Goal: Task Accomplishment & Management: Use online tool/utility

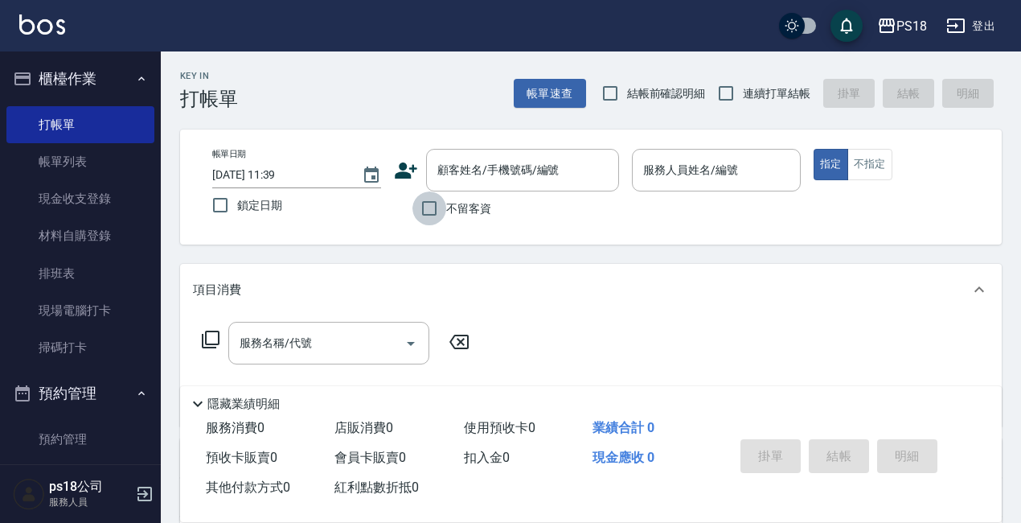
click at [424, 207] on input "不留客資" at bounding box center [429, 208] width 34 height 34
checkbox input "true"
click at [725, 95] on input "連續打單結帳" at bounding box center [726, 93] width 34 height 34
checkbox input "true"
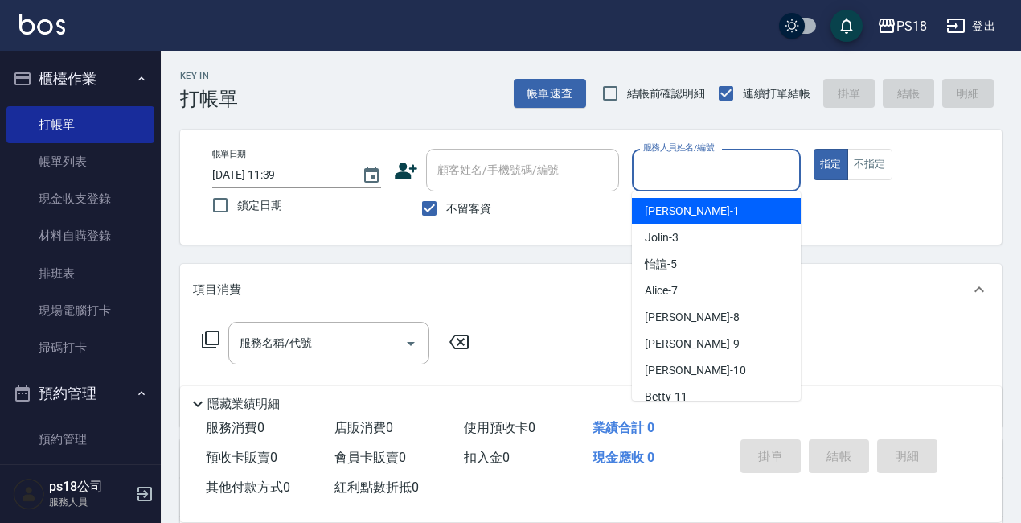
click at [687, 173] on input "服務人員姓名/編號" at bounding box center [716, 170] width 154 height 28
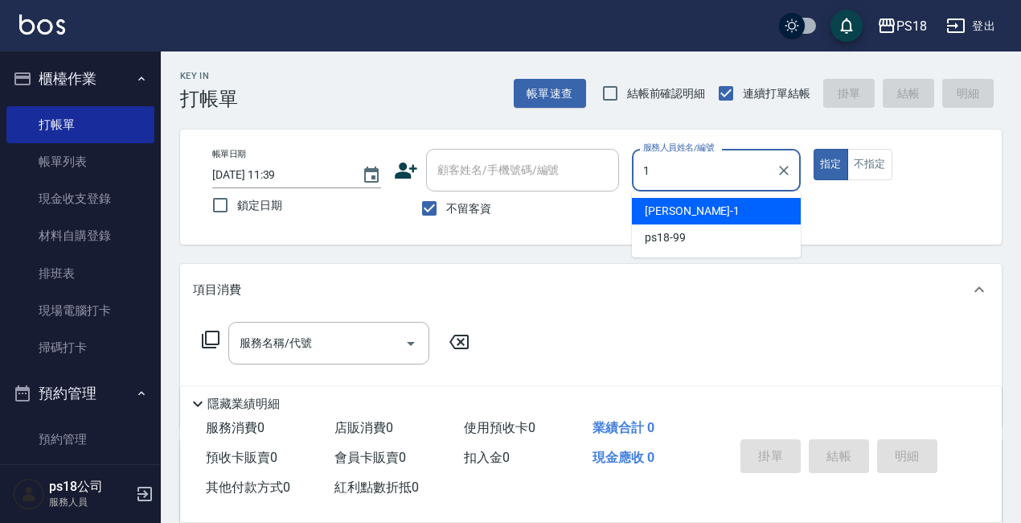
type input "[PERSON_NAME]-1"
type button "true"
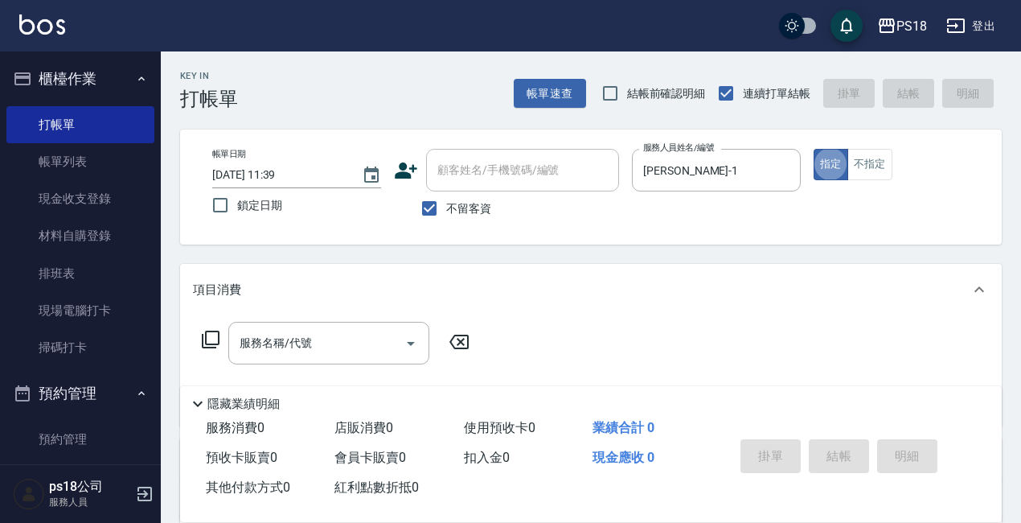
click at [207, 335] on icon at bounding box center [211, 339] width 18 height 18
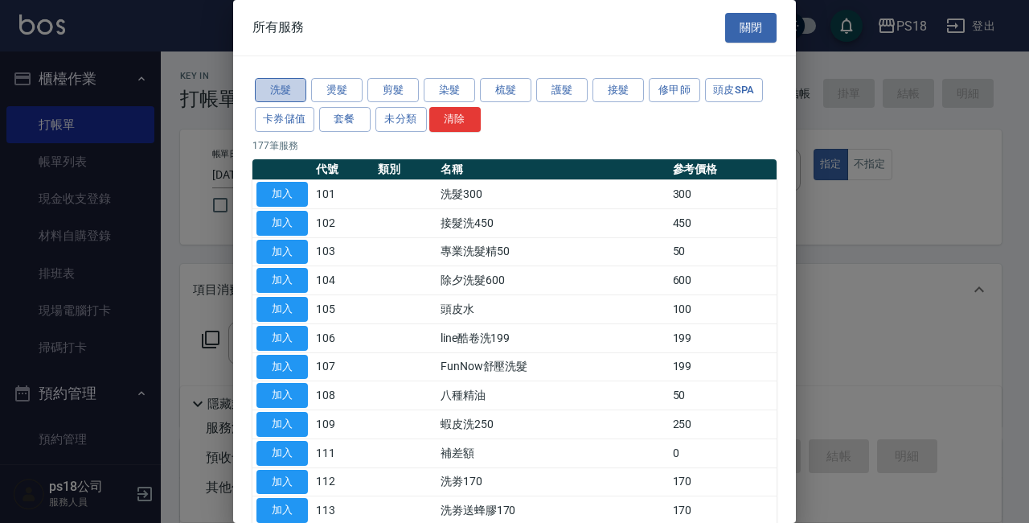
click at [275, 86] on button "洗髮" at bounding box center [280, 90] width 51 height 25
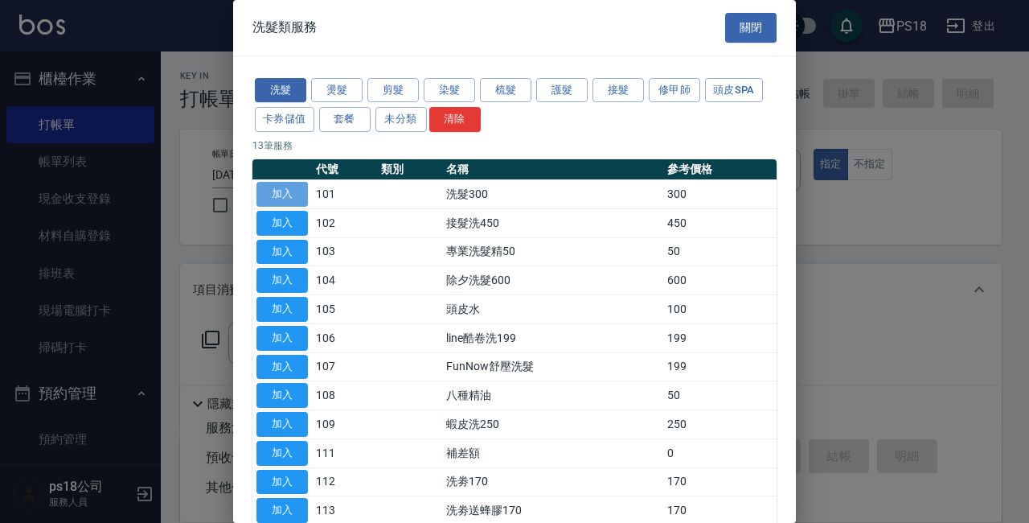
click at [284, 186] on button "加入" at bounding box center [281, 194] width 51 height 25
type input "洗髮300(101)"
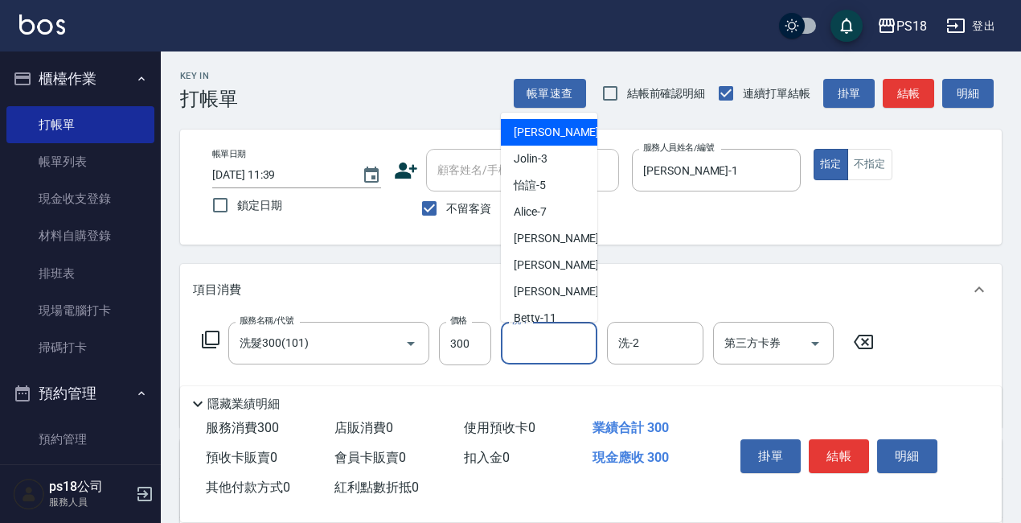
click at [551, 342] on input "洗-1" at bounding box center [549, 343] width 82 height 28
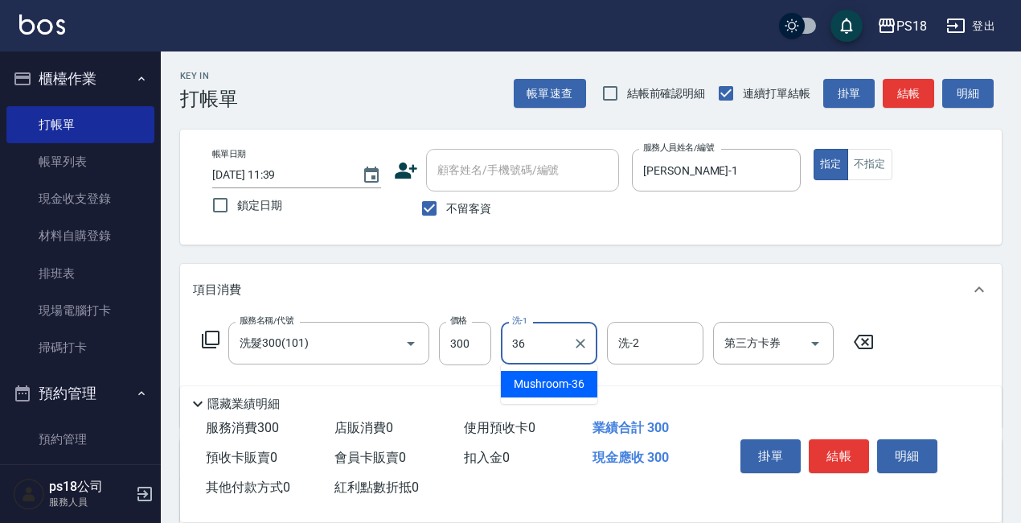
type input "Mushroom-36"
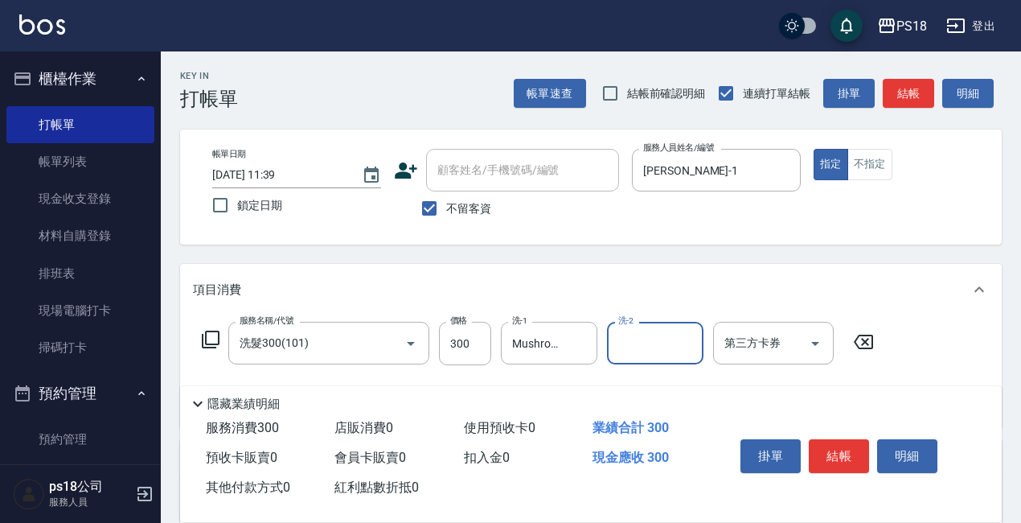
click at [211, 329] on div "服務名稱/代號 洗髮300(101) 服務名稱/代號 價格 300 價格 洗-1 Mushroom-36 洗-1 洗-2 洗-2 第三方卡券 第三方卡券" at bounding box center [538, 343] width 691 height 43
click at [211, 335] on icon at bounding box center [210, 339] width 19 height 19
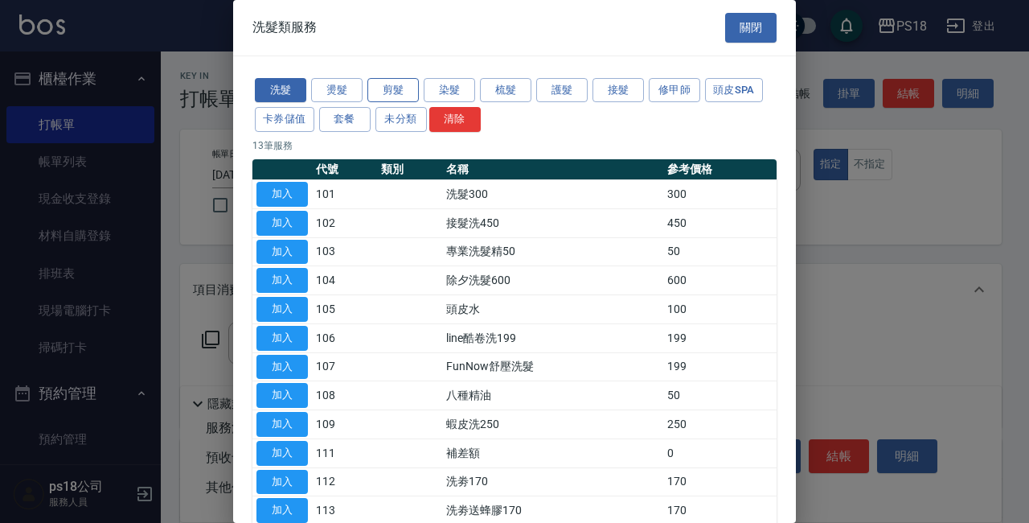
click at [391, 93] on button "剪髮" at bounding box center [392, 90] width 51 height 25
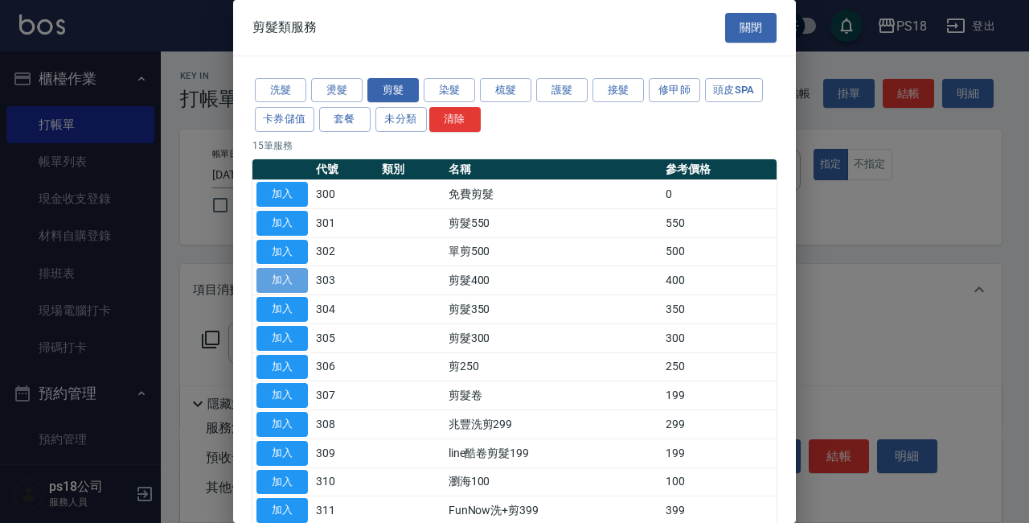
click at [278, 276] on button "加入" at bounding box center [281, 280] width 51 height 25
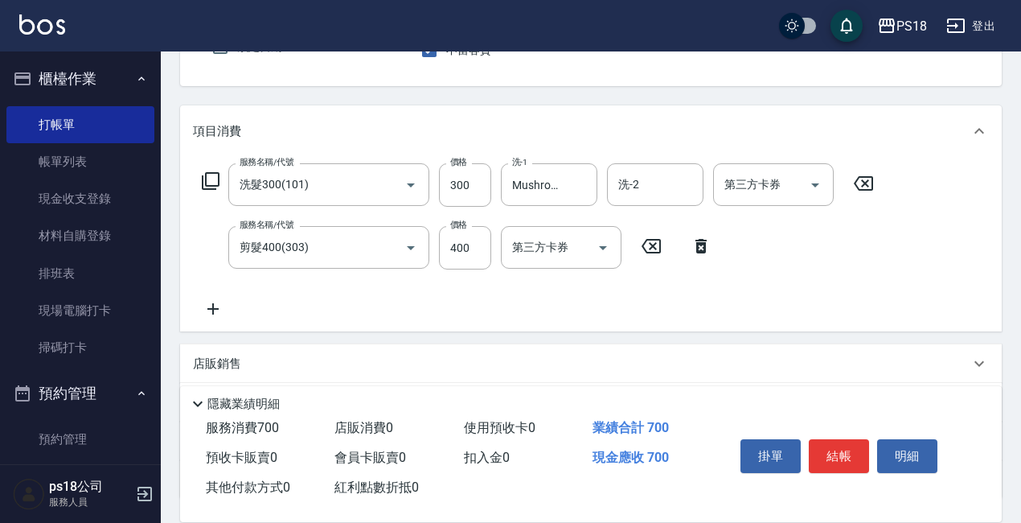
scroll to position [161, 0]
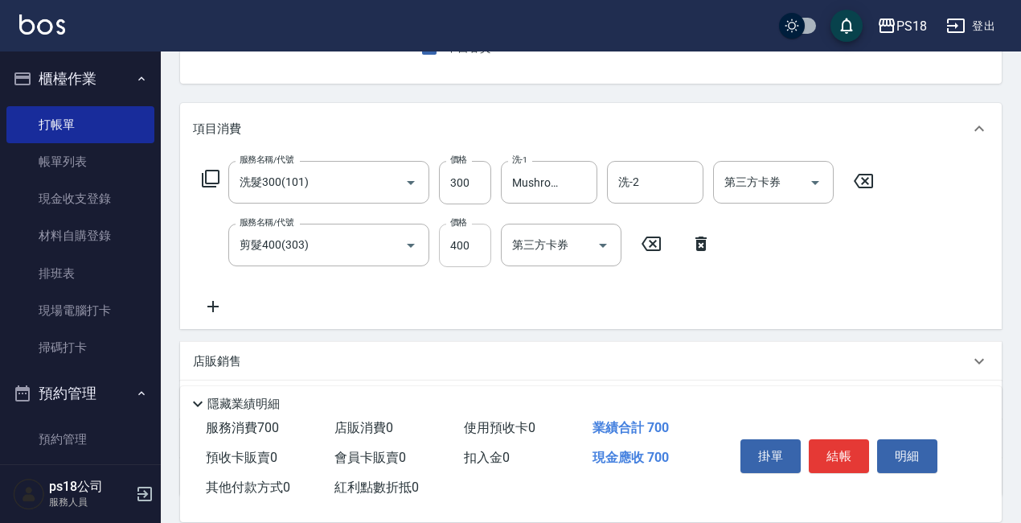
click at [468, 241] on input "400" at bounding box center [465, 244] width 52 height 43
type input "450"
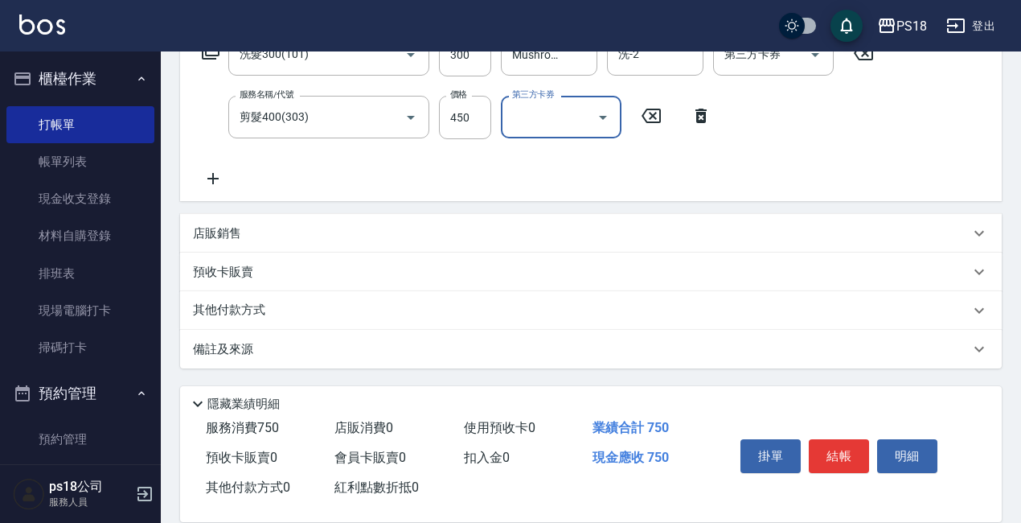
click at [227, 346] on p "備註及來源" at bounding box center [223, 349] width 60 height 17
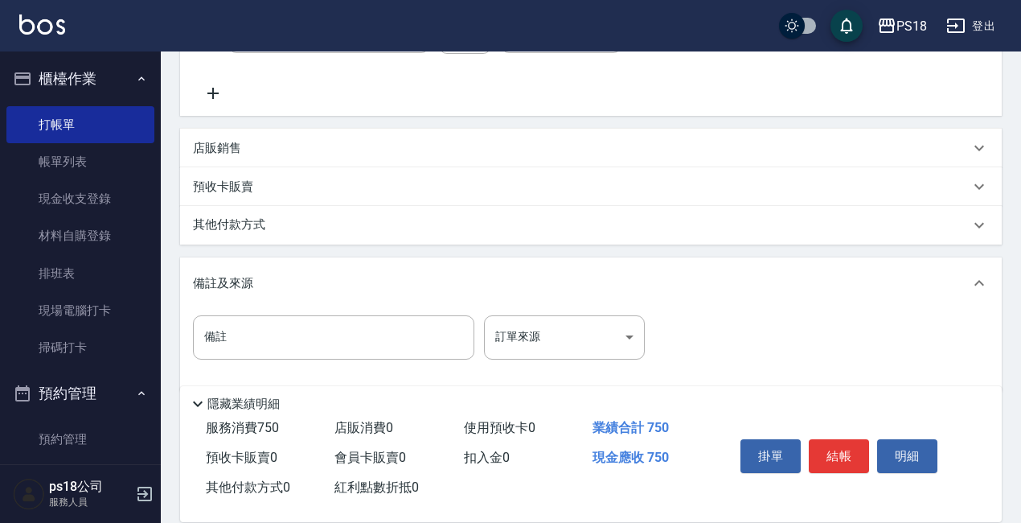
scroll to position [391, 0]
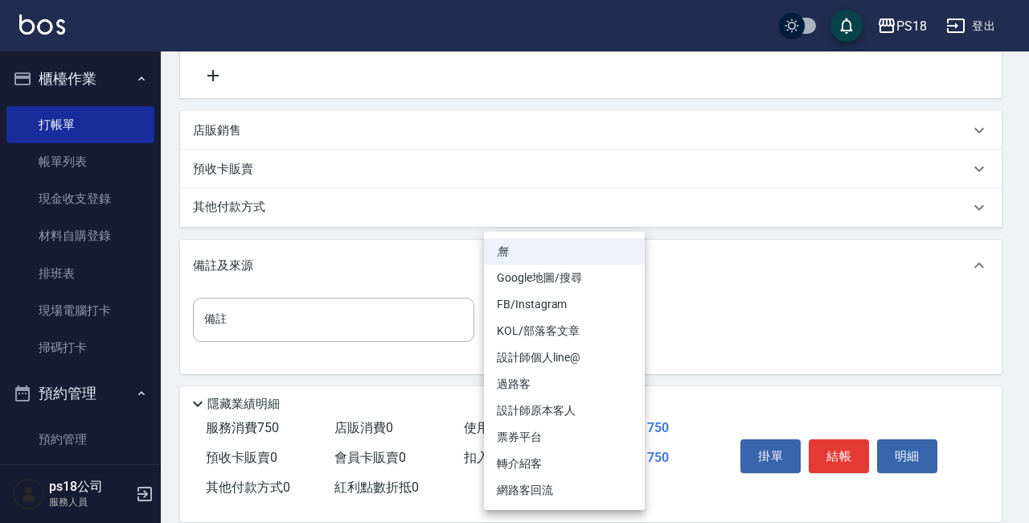
click at [621, 322] on body "PS18 登出 櫃檯作業 打帳單 帳單列表 現金收支登錄 材料自購登錄 排班表 現場電腦打卡 掃碼打卡 預約管理 預約管理 單日預約紀錄 單週預約紀錄 報表及…" at bounding box center [514, 69] width 1029 height 920
click at [523, 411] on li "設計師原本客人" at bounding box center [564, 410] width 161 height 27
type input "設計師原本客人"
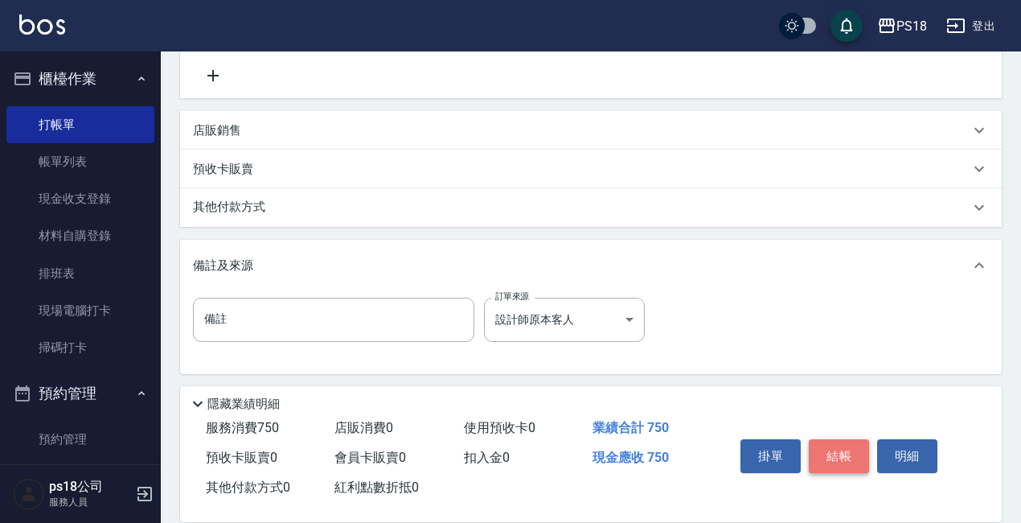
click at [833, 449] on button "結帳" at bounding box center [839, 456] width 60 height 34
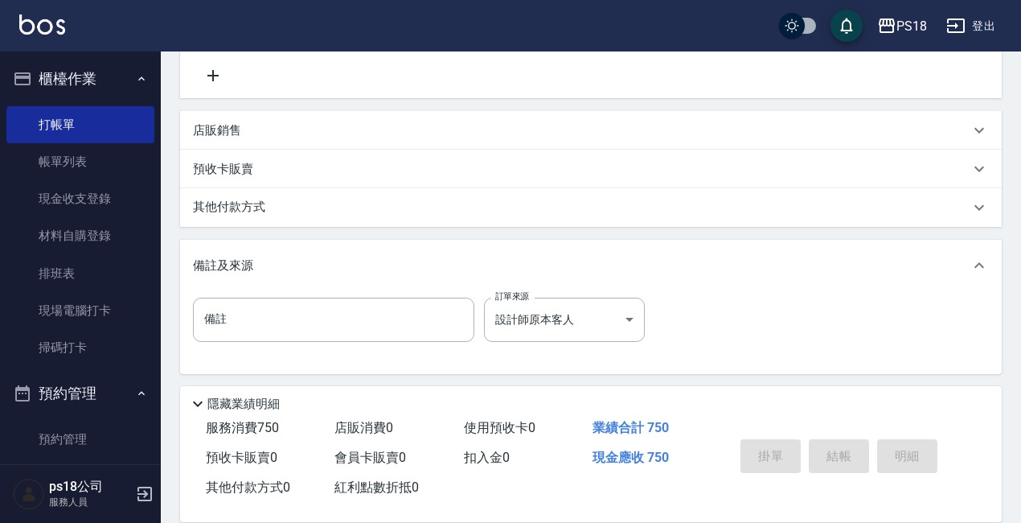
type input "[DATE] 13:10"
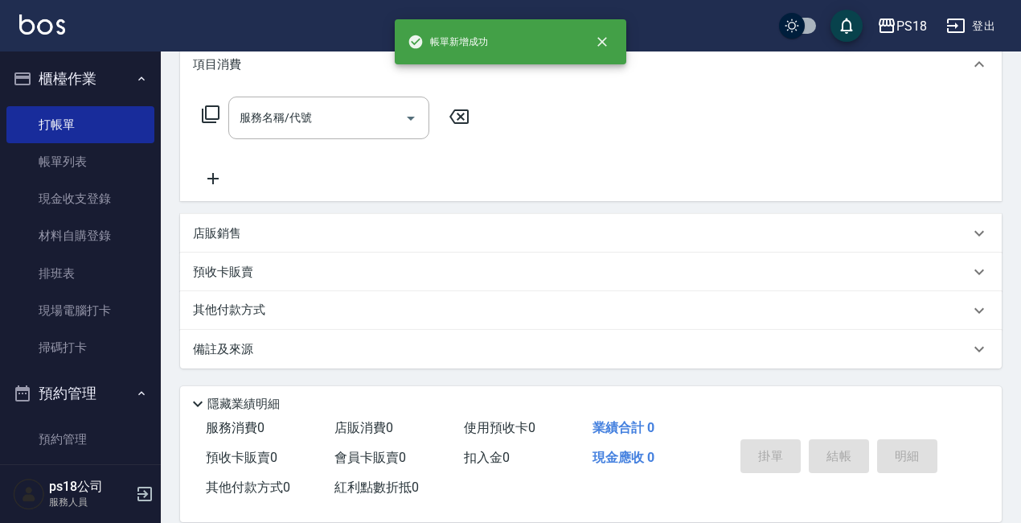
scroll to position [0, 0]
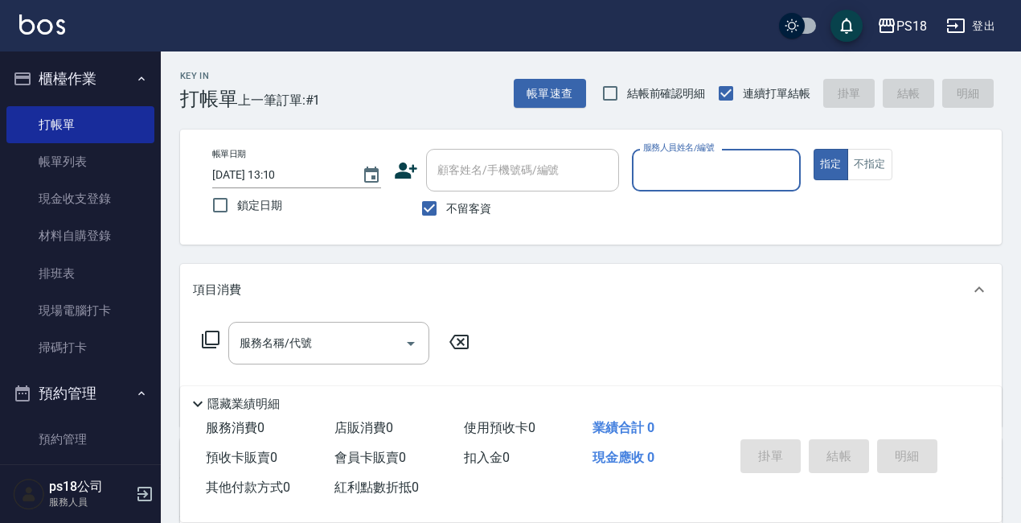
click at [722, 171] on input "服務人員姓名/編號" at bounding box center [716, 170] width 154 height 28
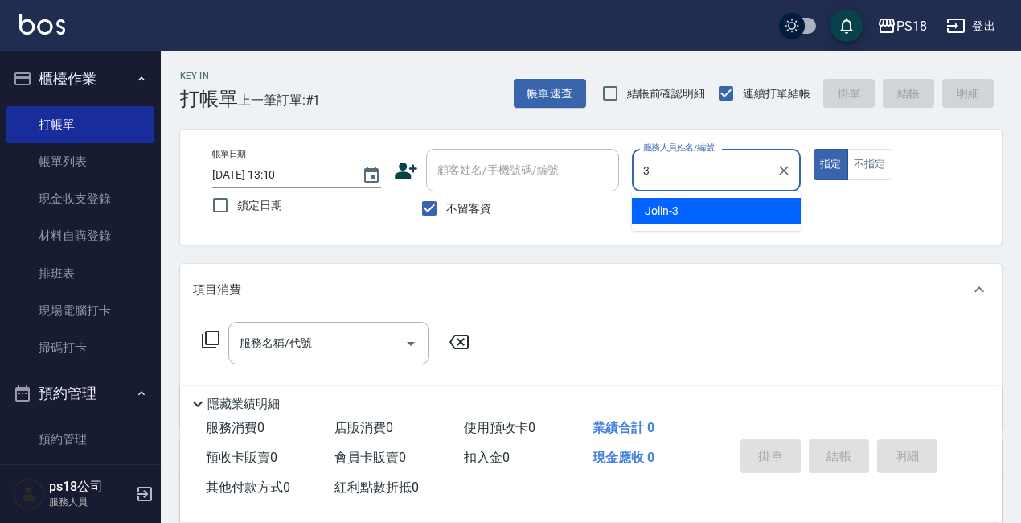
type input "Jolin-3"
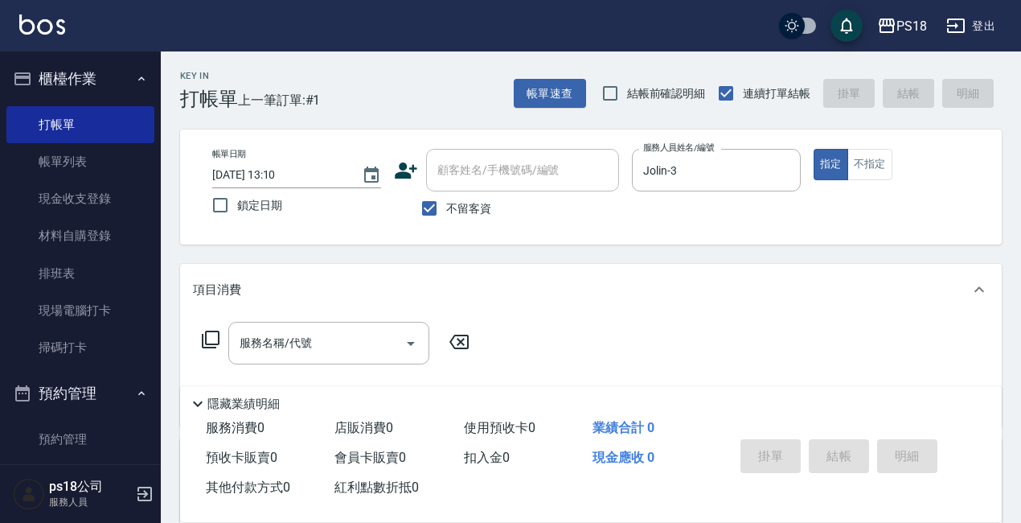
click at [209, 337] on icon at bounding box center [210, 339] width 19 height 19
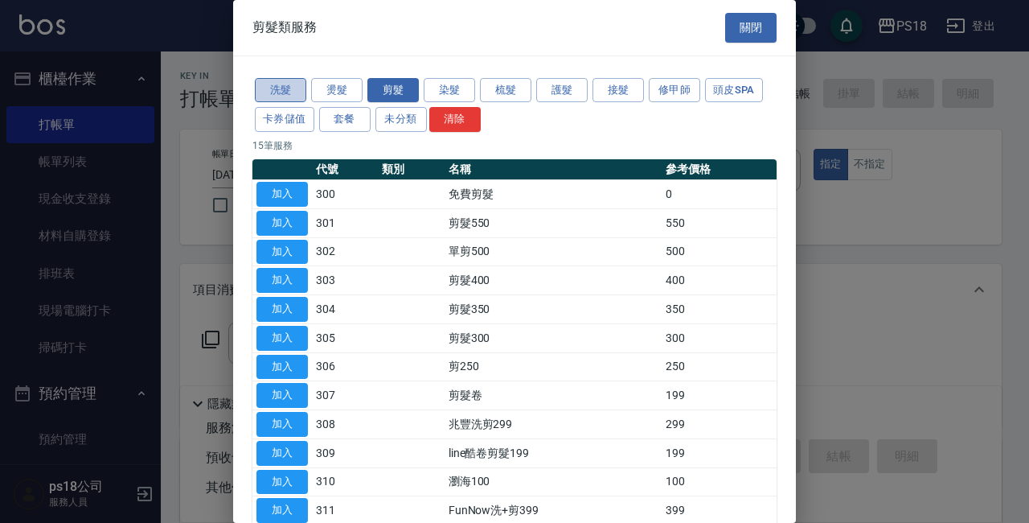
click at [289, 80] on button "洗髮" at bounding box center [280, 90] width 51 height 25
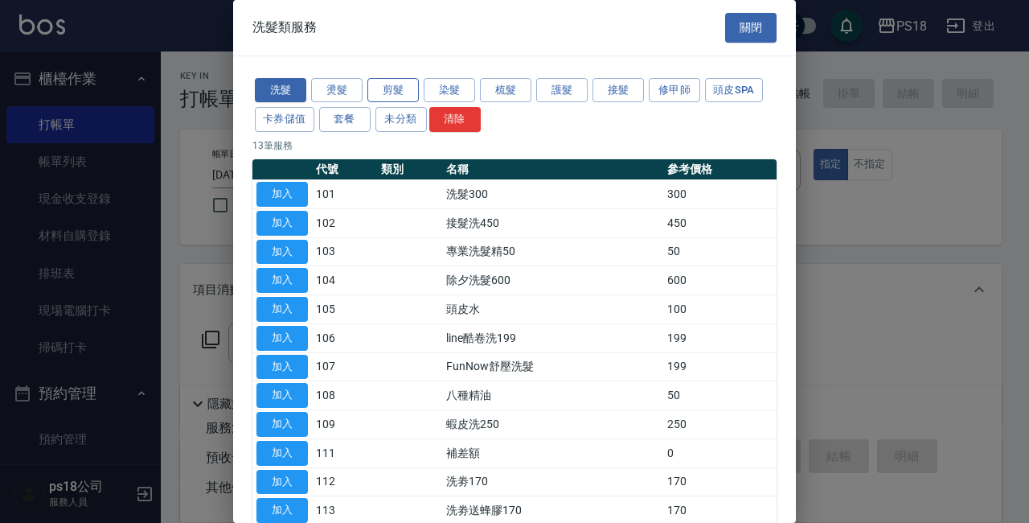
click at [374, 92] on button "剪髮" at bounding box center [392, 90] width 51 height 25
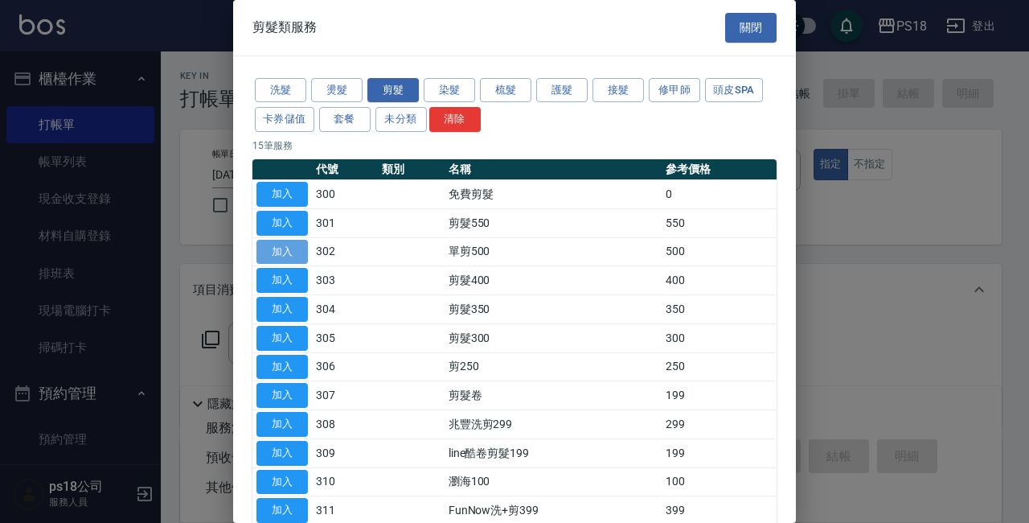
click at [283, 245] on button "加入" at bounding box center [281, 252] width 51 height 25
type input "單剪500(302)"
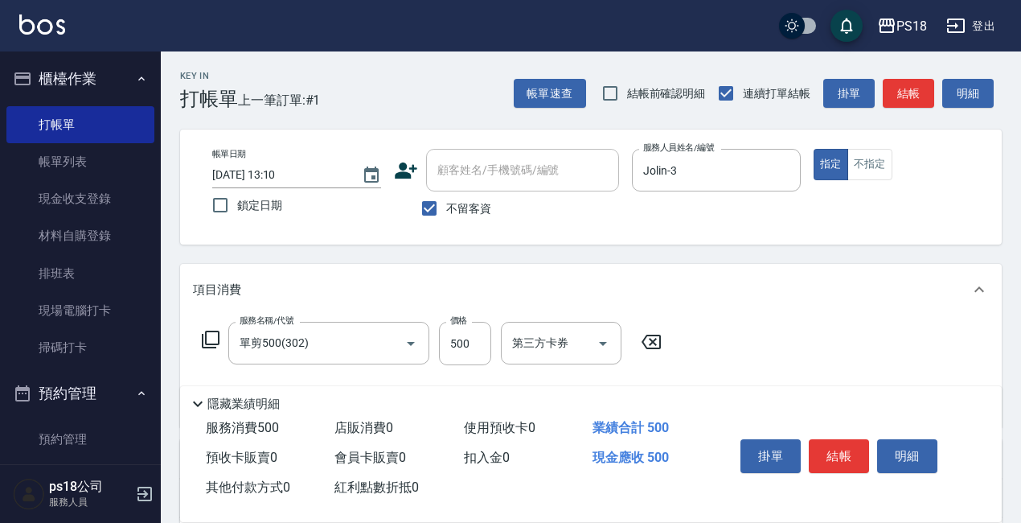
click at [204, 339] on icon at bounding box center [210, 339] width 19 height 19
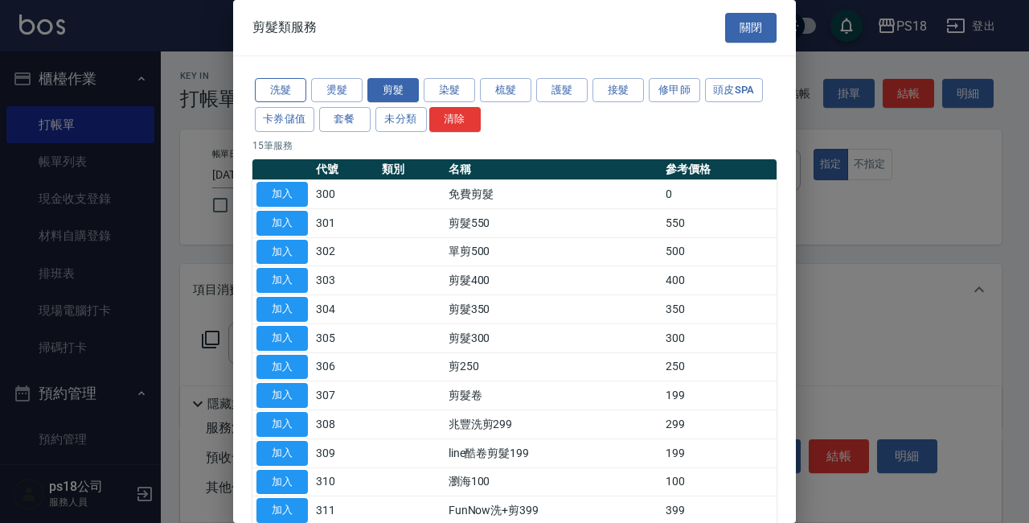
click at [279, 84] on button "洗髮" at bounding box center [280, 90] width 51 height 25
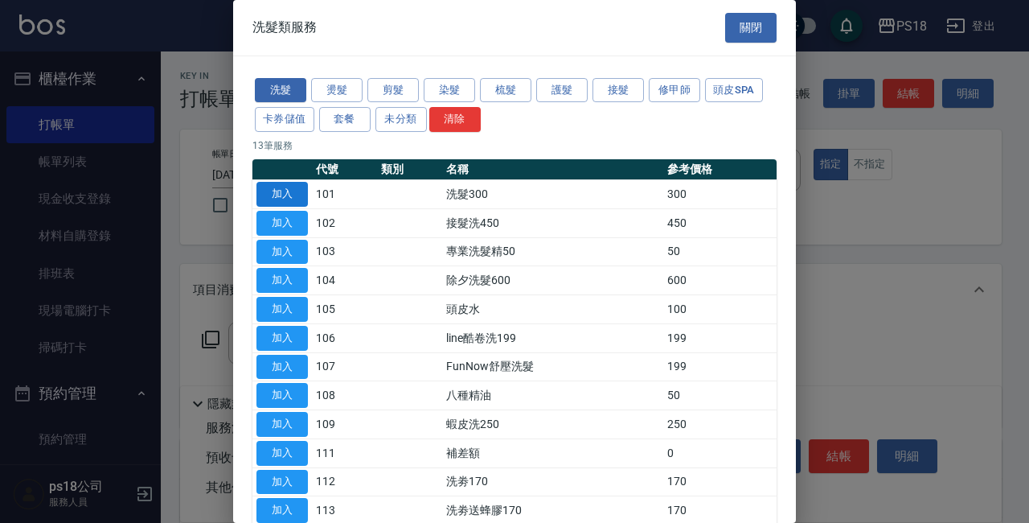
click at [274, 186] on button "加入" at bounding box center [281, 194] width 51 height 25
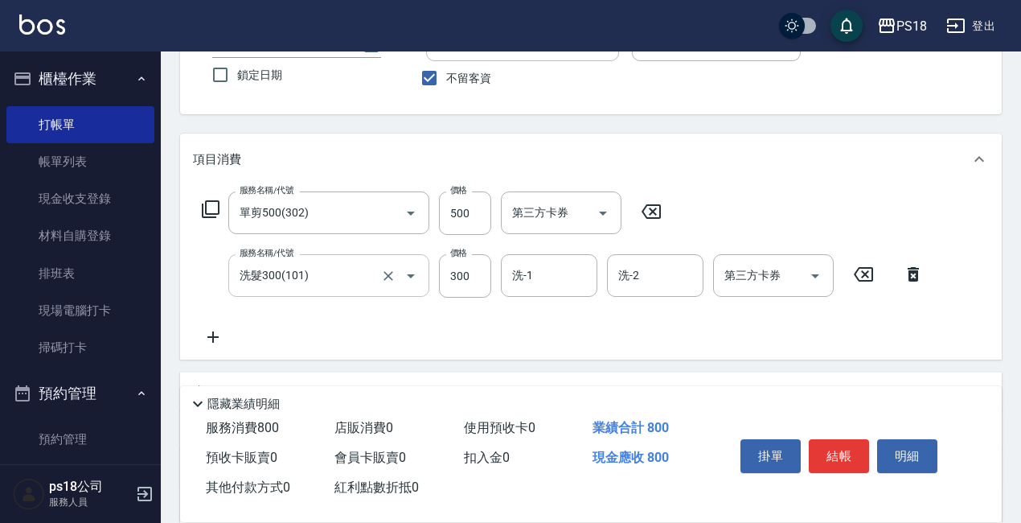
scroll to position [241, 0]
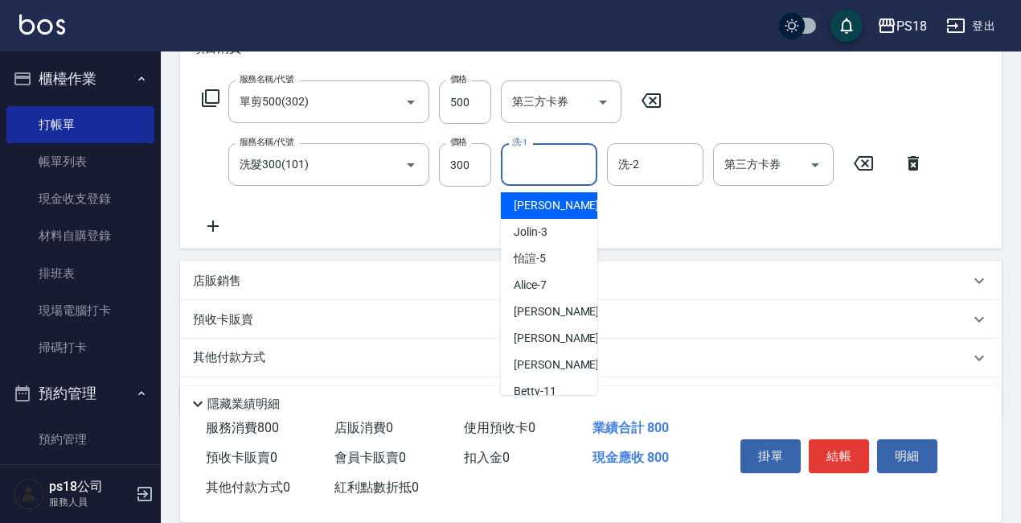
click at [531, 165] on input "洗-1" at bounding box center [549, 164] width 82 height 28
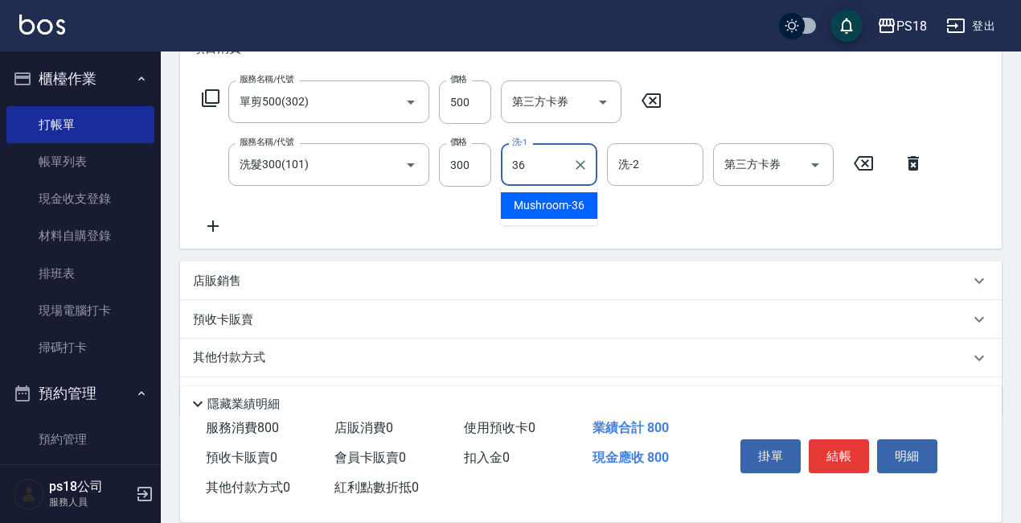
type input "Mushroom-36"
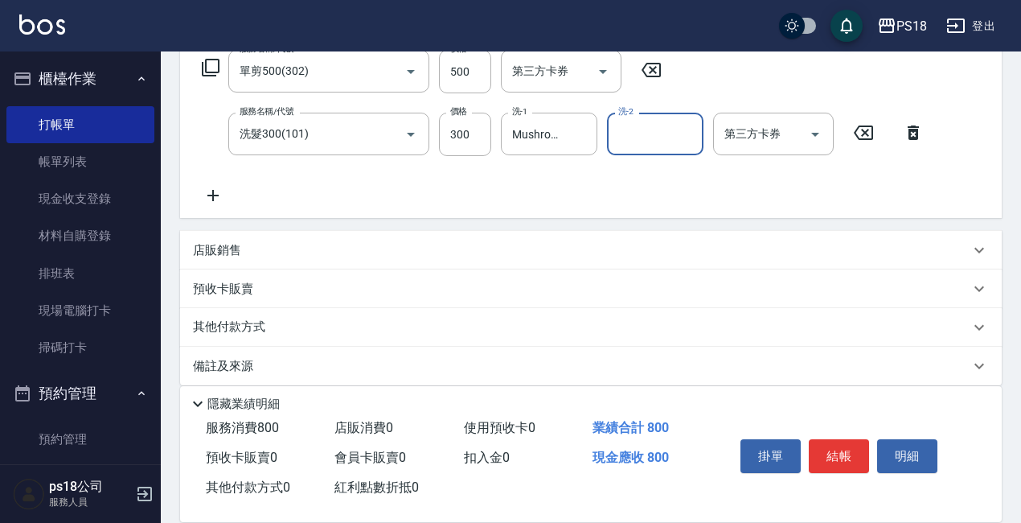
scroll to position [289, 0]
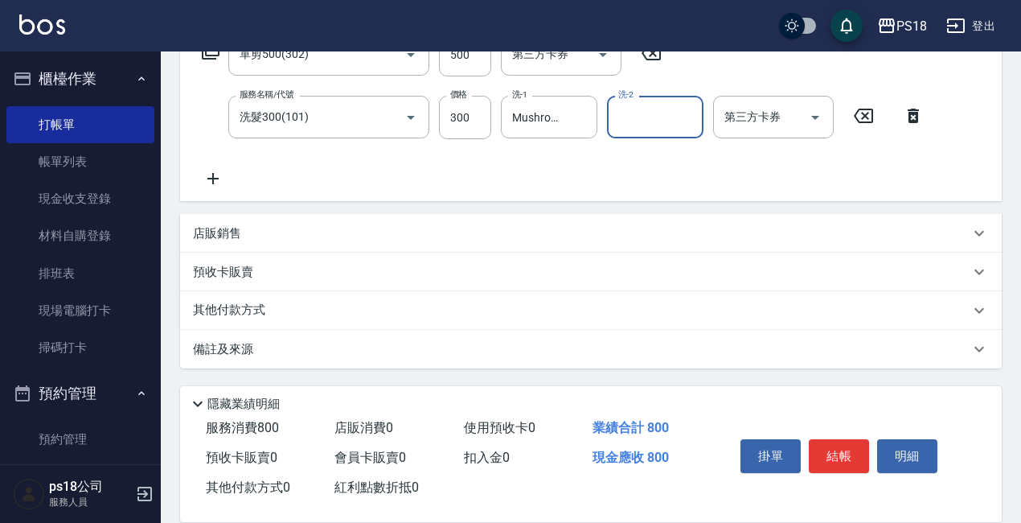
click at [238, 349] on p "備註及來源" at bounding box center [223, 349] width 60 height 17
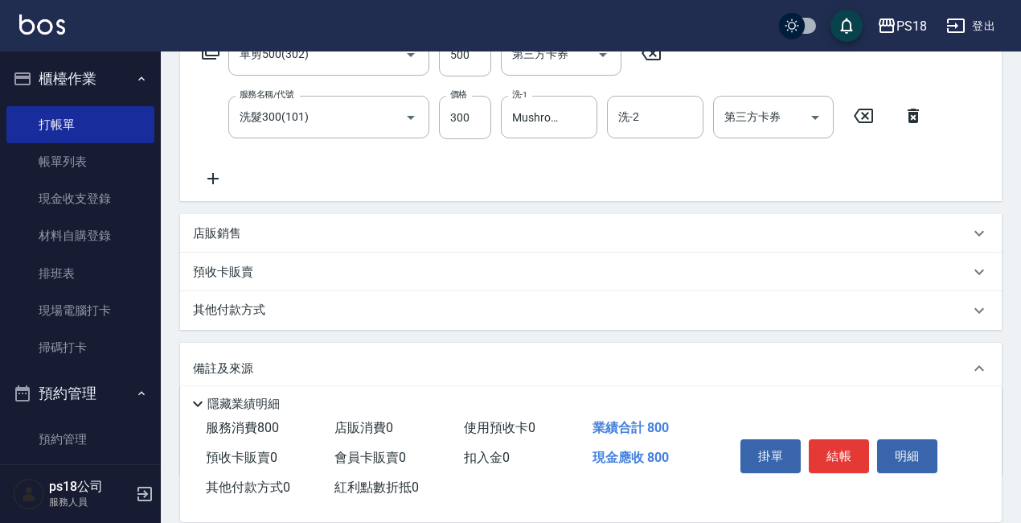
scroll to position [388, 0]
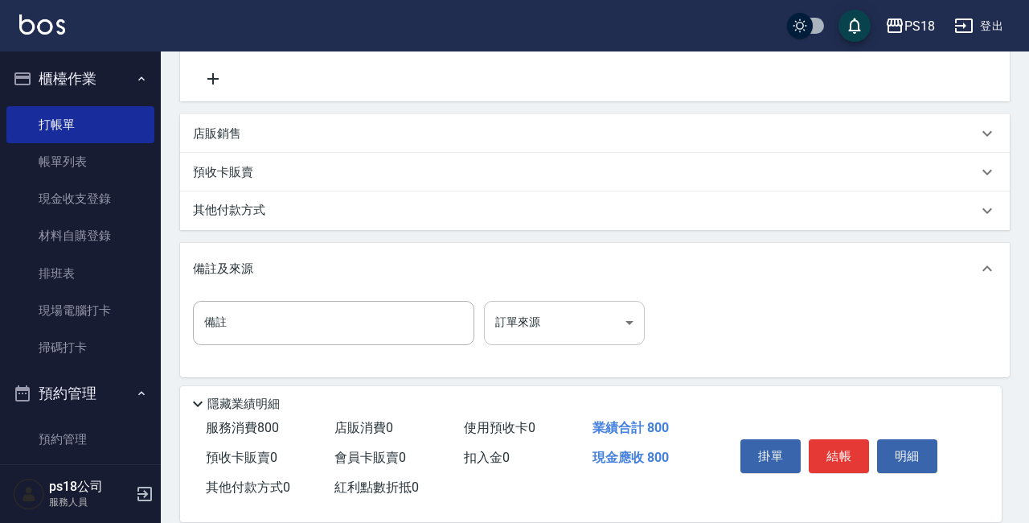
click at [620, 323] on body "PS18 登出 櫃檯作業 打帳單 帳單列表 現金收支登錄 材料自購登錄 排班表 現場電腦打卡 掃碼打卡 預約管理 預約管理 單日預約紀錄 單週預約紀錄 報表及…" at bounding box center [514, 72] width 1029 height 920
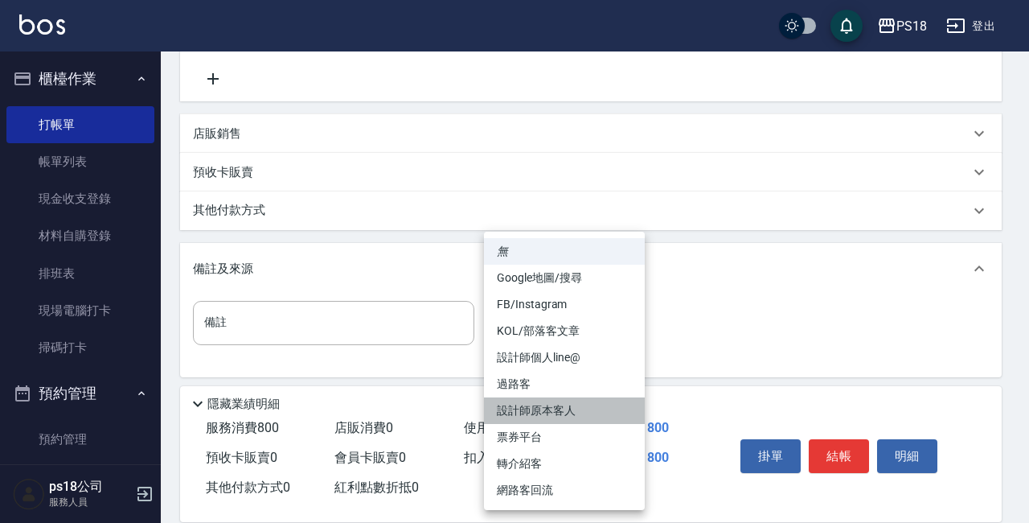
click at [530, 401] on li "設計師原本客人" at bounding box center [564, 410] width 161 height 27
type input "設計師原本客人"
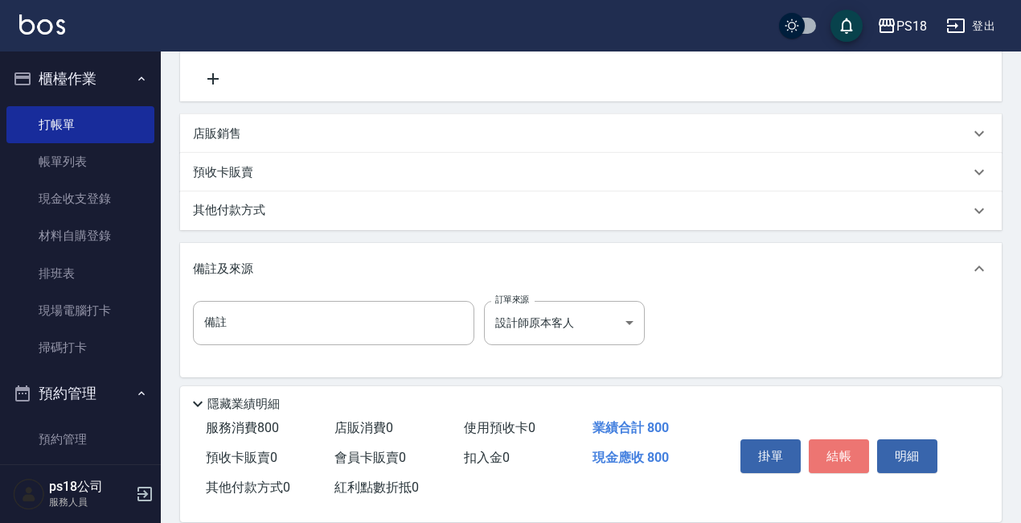
drag, startPoint x: 831, startPoint y: 440, endPoint x: 808, endPoint y: 438, distance: 23.4
click at [829, 440] on button "結帳" at bounding box center [839, 456] width 60 height 34
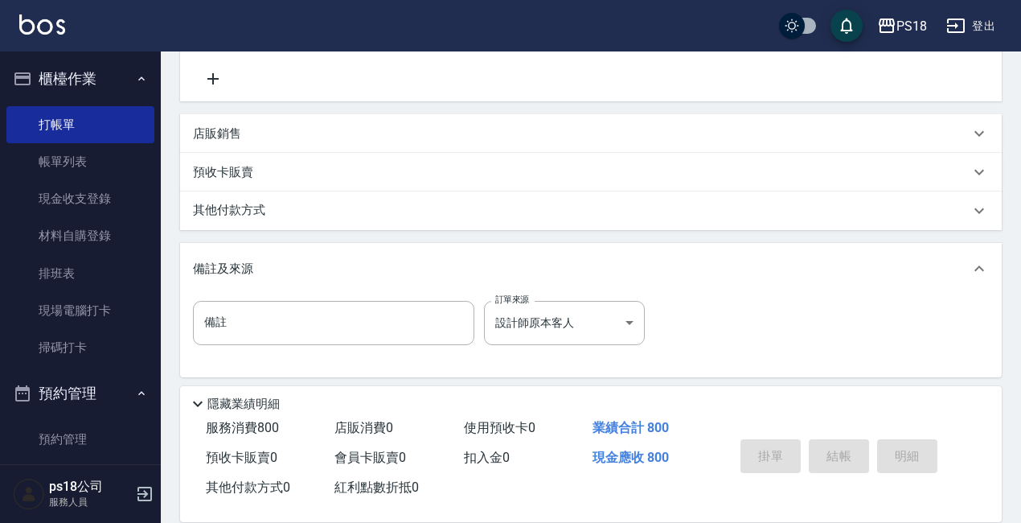
type input "[DATE] 13:13"
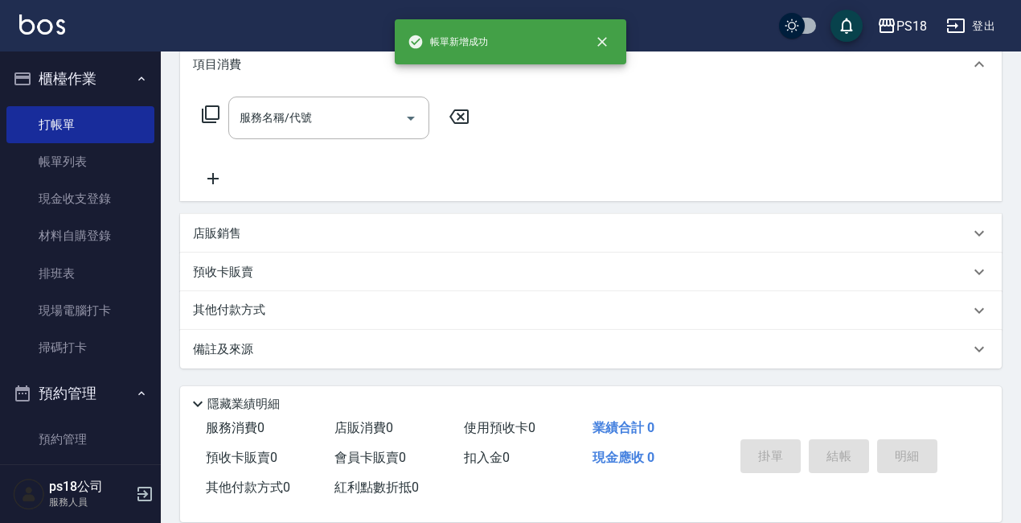
scroll to position [0, 0]
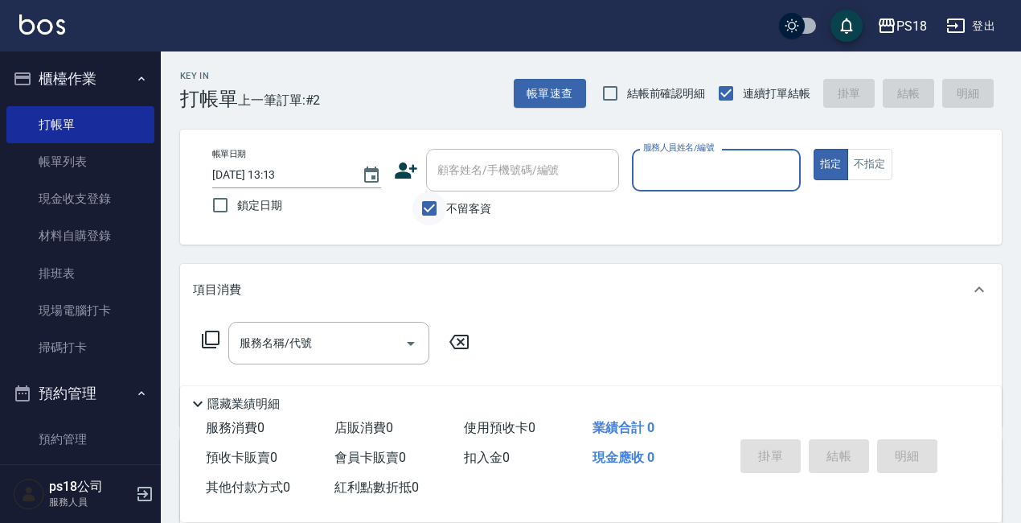
click at [428, 207] on input "不留客資" at bounding box center [429, 208] width 34 height 34
checkbox input "false"
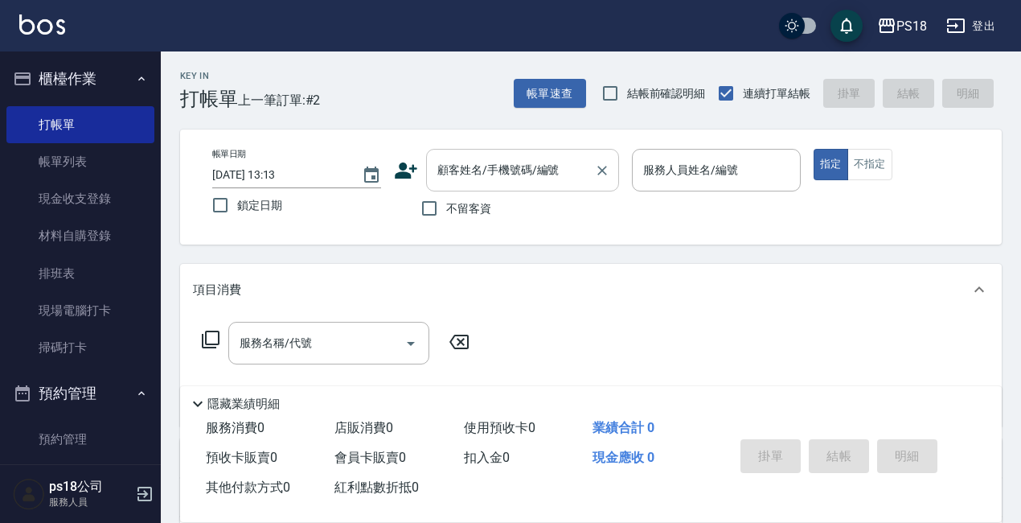
click at [450, 167] on input "顧客姓名/手機號碼/編號" at bounding box center [510, 170] width 154 height 28
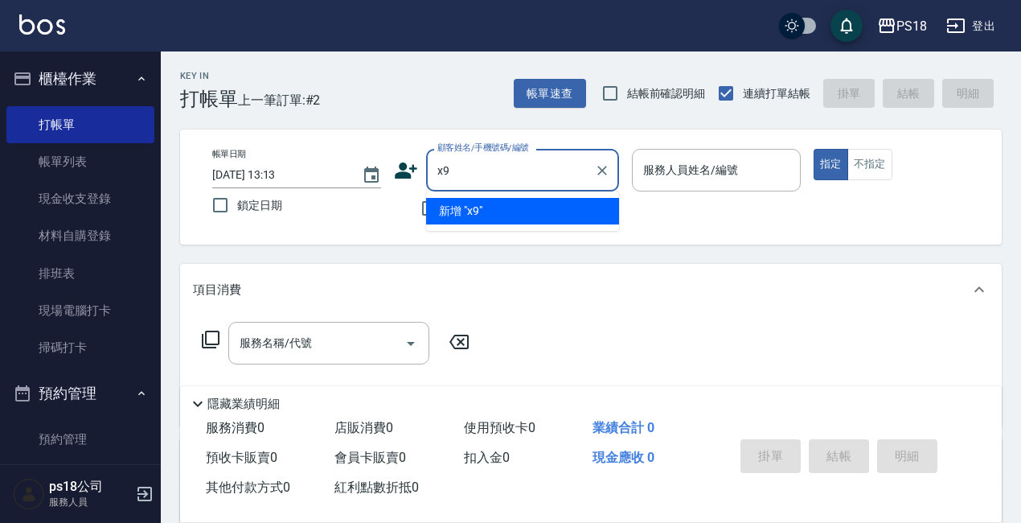
type input "x"
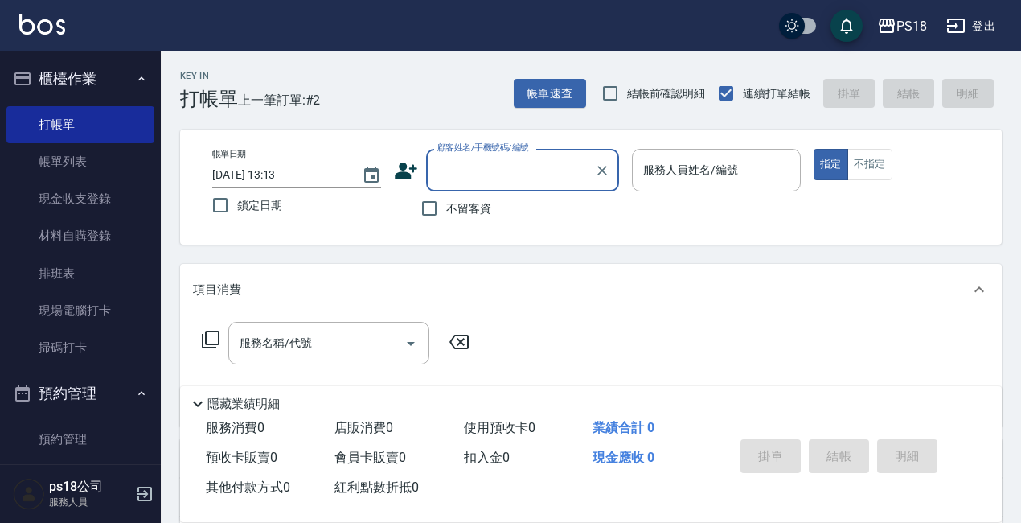
click at [517, 170] on input "顧客姓名/手機號碼/編號" at bounding box center [510, 170] width 154 height 28
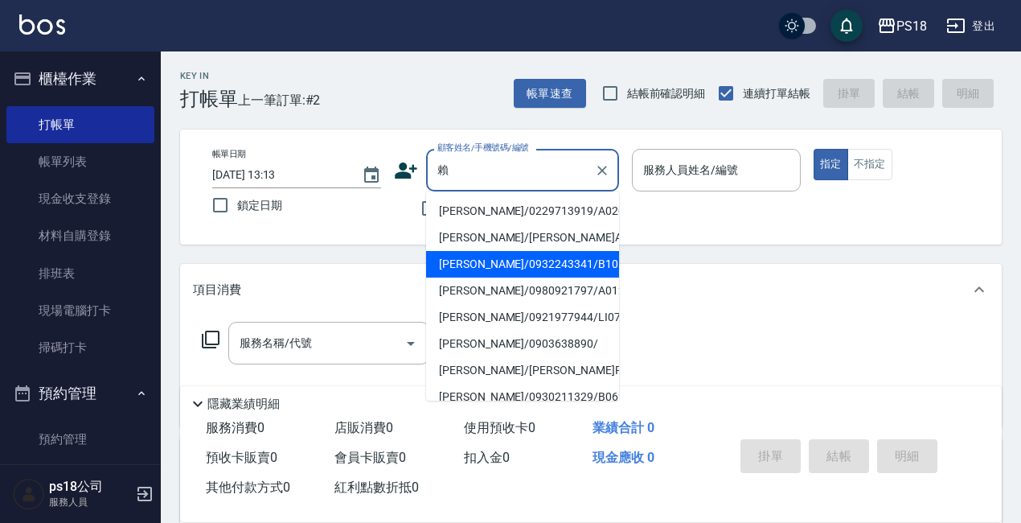
click at [558, 277] on li "[PERSON_NAME]/0932243341/B101722" at bounding box center [522, 264] width 193 height 27
type input "[PERSON_NAME]/0932243341/B101722"
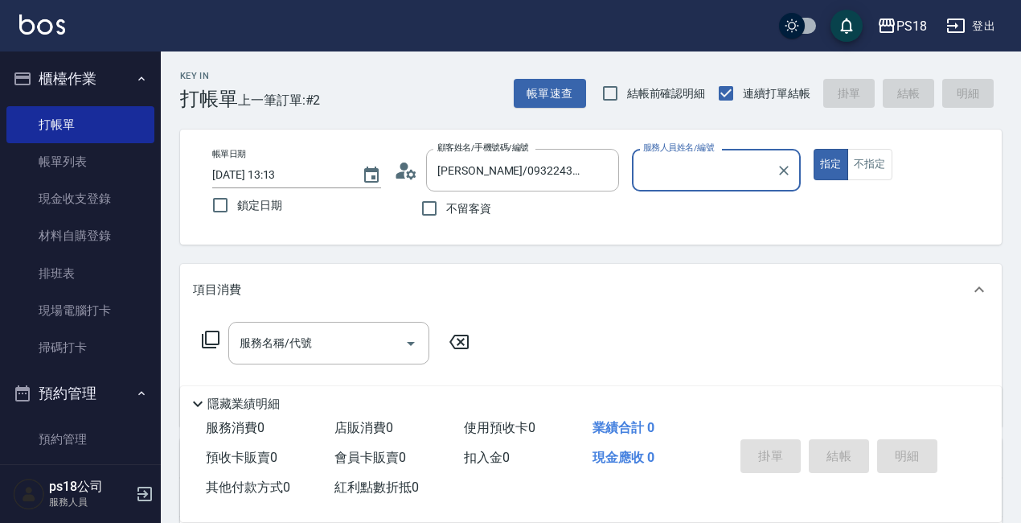
type input "Betty-11"
click at [207, 339] on icon at bounding box center [211, 339] width 18 height 18
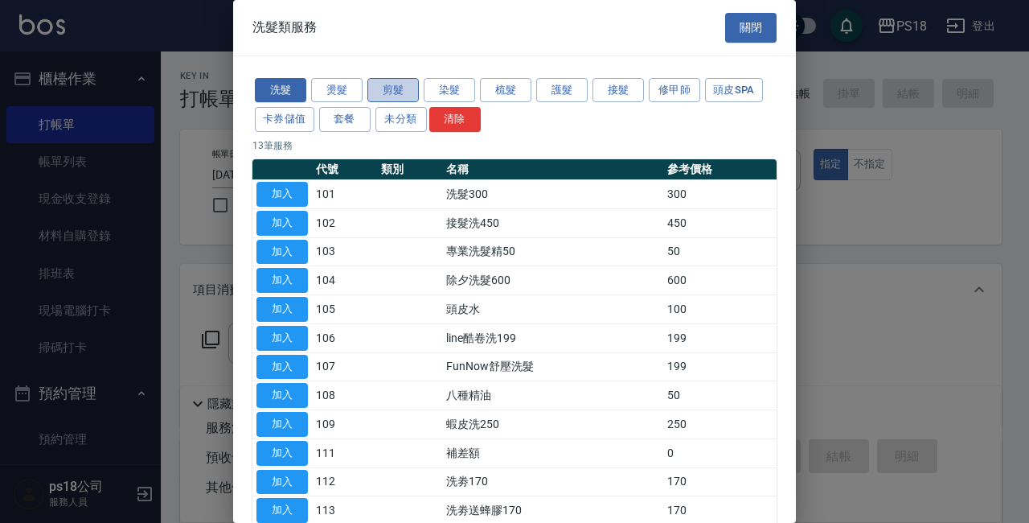
click at [390, 92] on button "剪髮" at bounding box center [392, 90] width 51 height 25
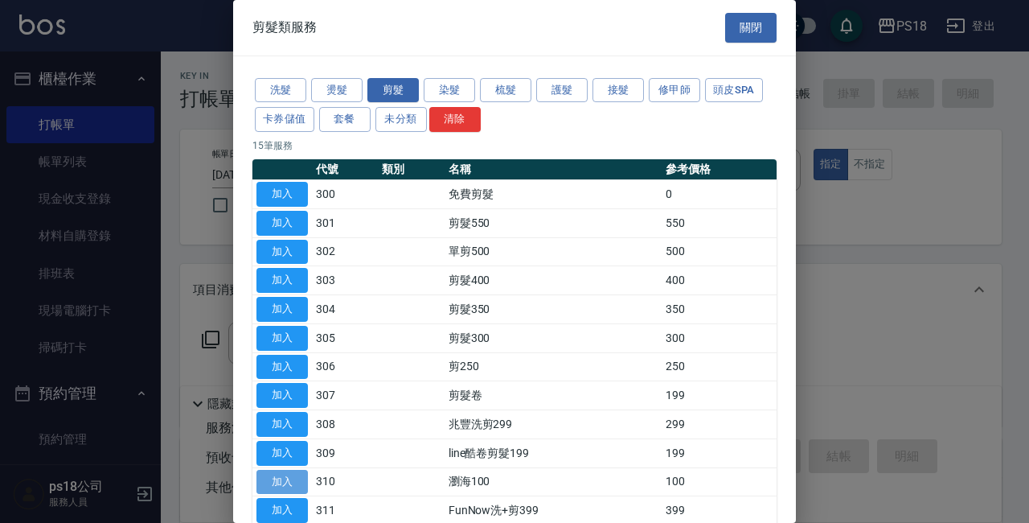
click at [299, 482] on button "加入" at bounding box center [281, 481] width 51 height 25
type input "瀏海100(310)"
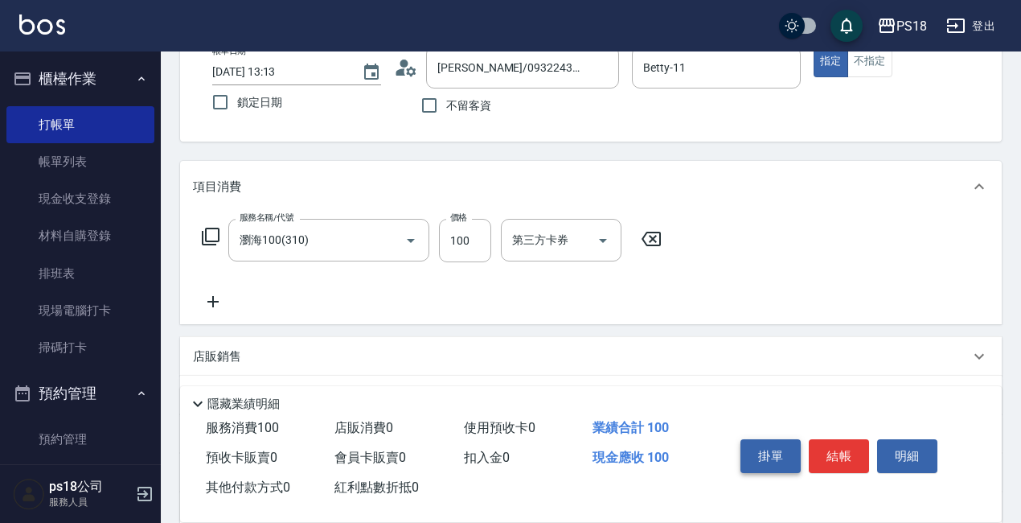
scroll to position [264, 0]
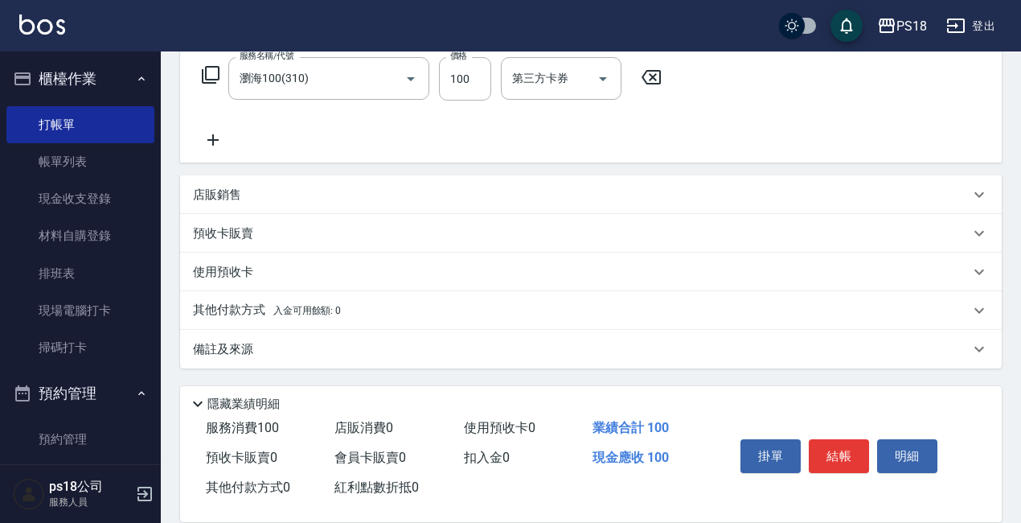
click at [225, 344] on p "備註及來源" at bounding box center [223, 349] width 60 height 17
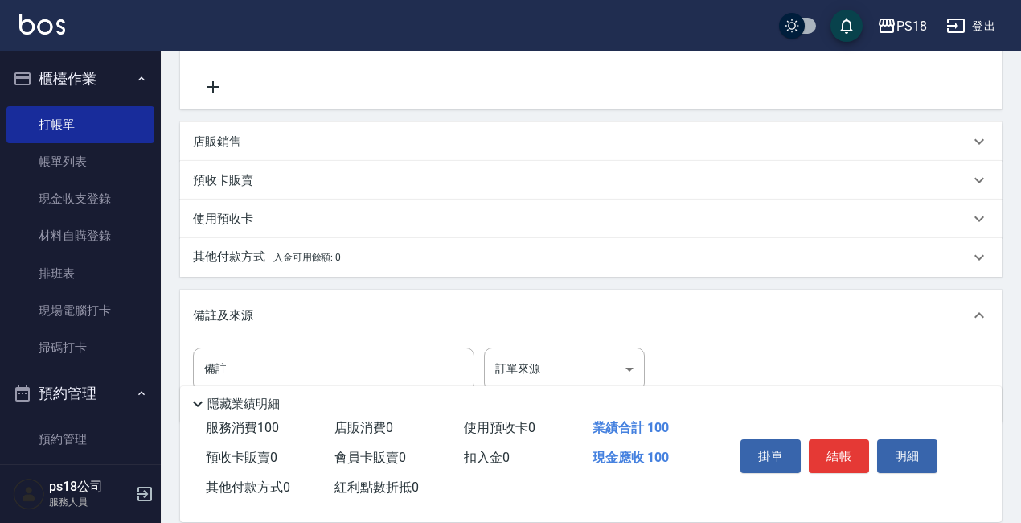
scroll to position [371, 0]
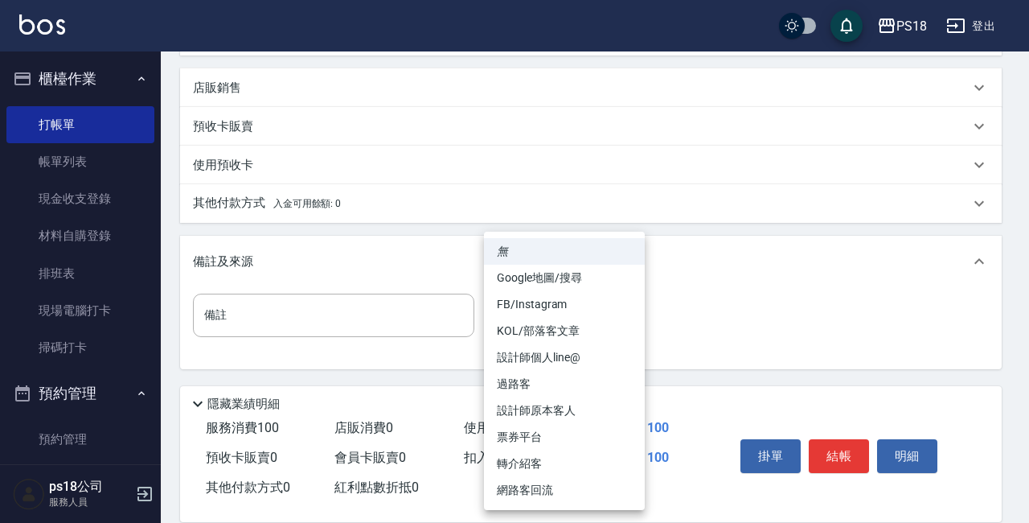
click at [623, 305] on body "PS18 登出 櫃檯作業 打帳單 帳單列表 現金收支登錄 材料自購登錄 排班表 現場電腦打卡 掃碼打卡 預約管理 預約管理 單日預約紀錄 單週預約紀錄 報表及…" at bounding box center [514, 76] width 1029 height 895
click at [534, 406] on li "設計師原本客人" at bounding box center [564, 410] width 161 height 27
type input "設計師原本客人"
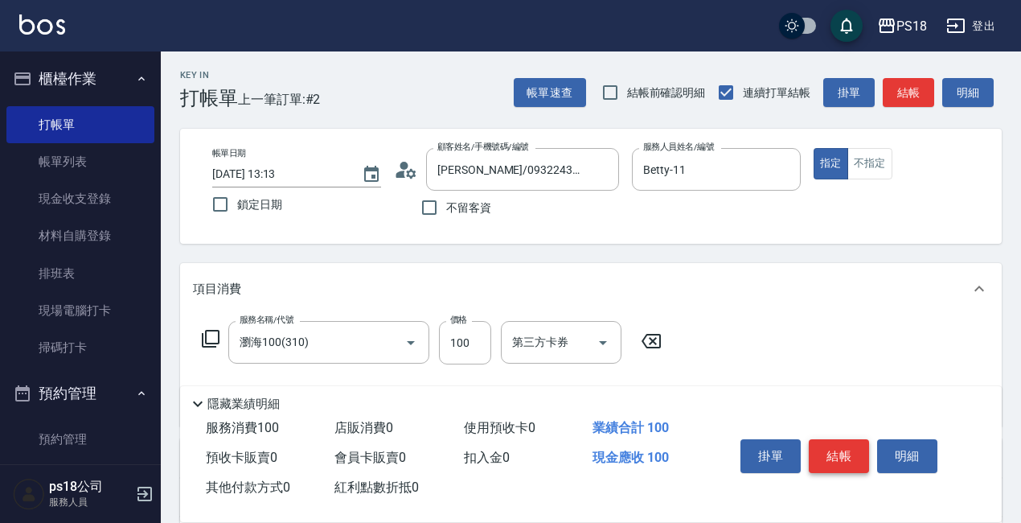
scroll to position [0, 0]
click at [843, 441] on button "結帳" at bounding box center [839, 456] width 60 height 34
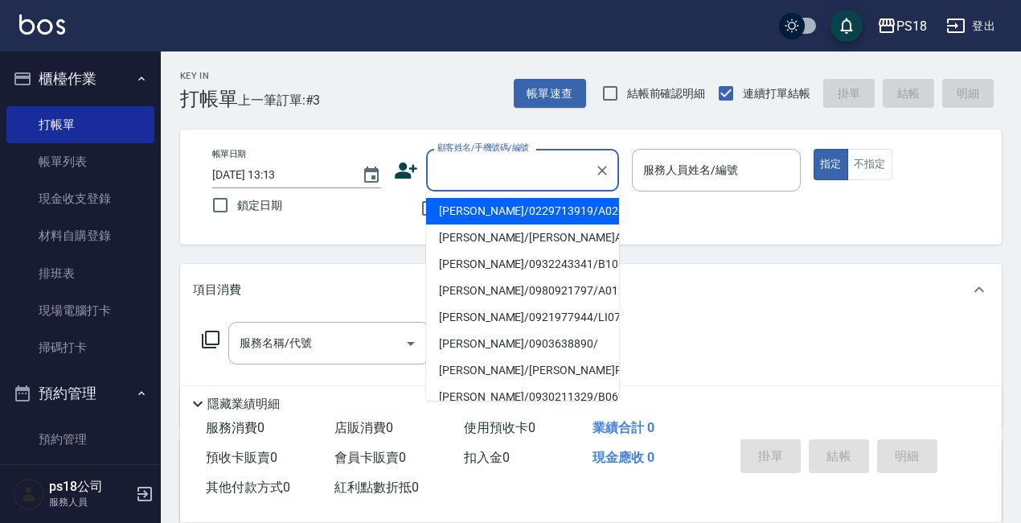
click at [498, 166] on input "顧客姓名/手機號碼/編號" at bounding box center [510, 170] width 154 height 28
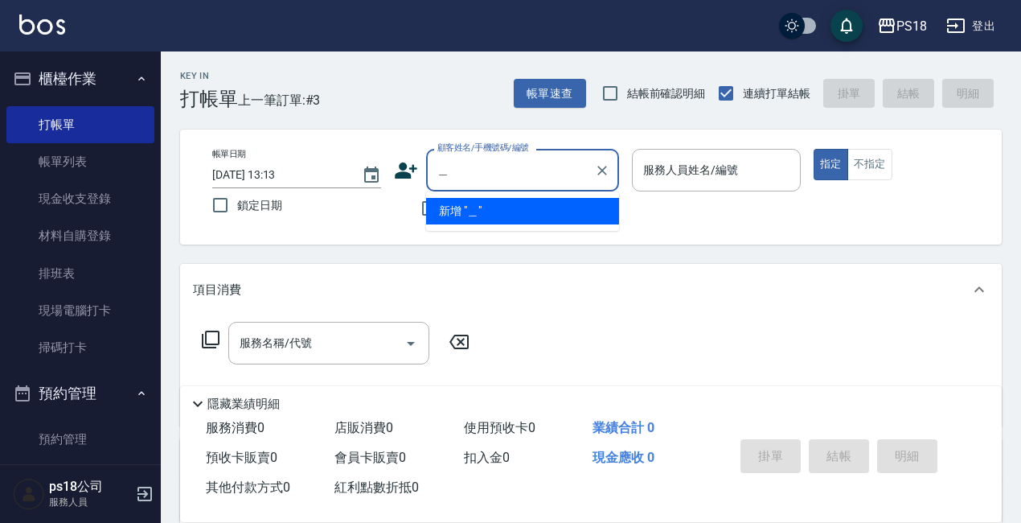
type input "文"
click at [569, 162] on input "溫果" at bounding box center [510, 170] width 154 height 28
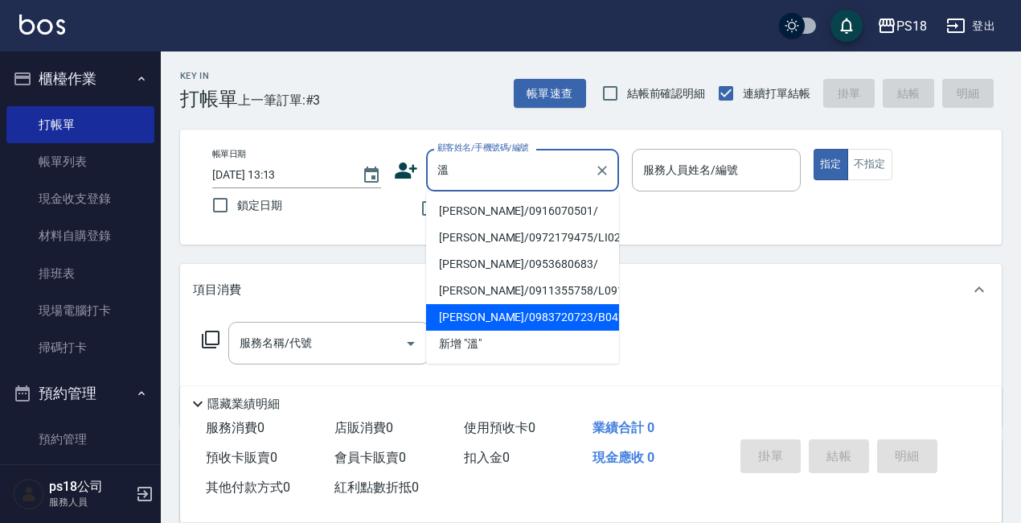
type input "溫"
click at [707, 295] on div "項目消費" at bounding box center [581, 289] width 777 height 17
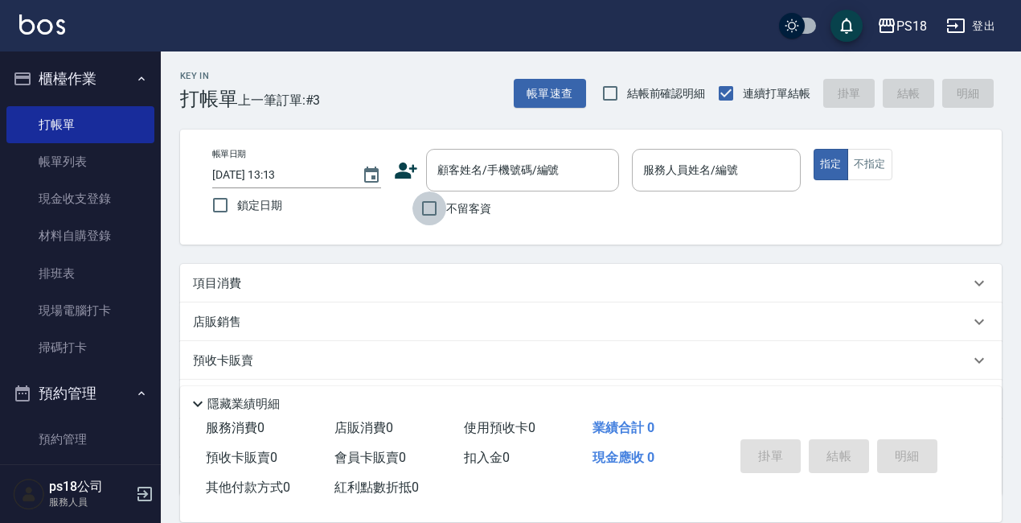
click at [429, 207] on input "不留客資" at bounding box center [429, 208] width 34 height 34
checkbox input "true"
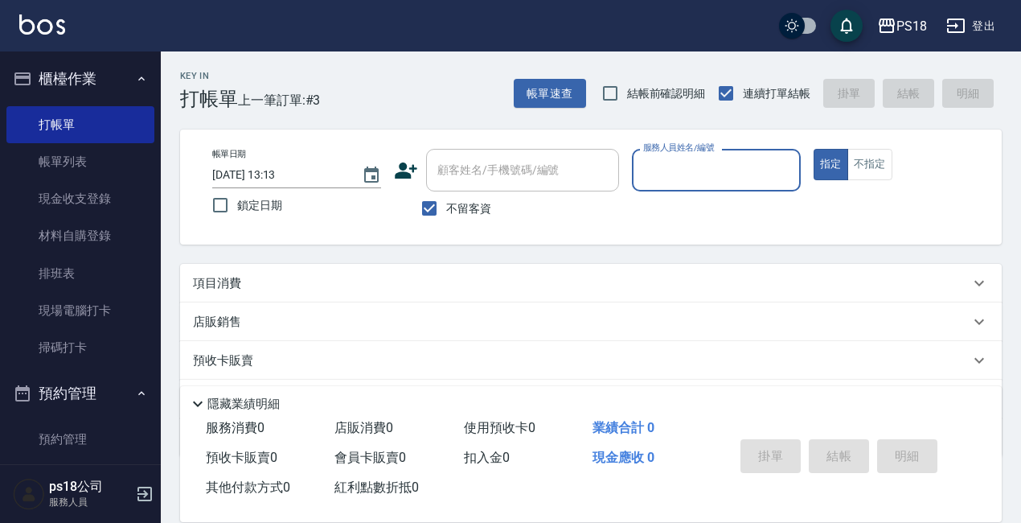
click at [705, 169] on input "服務人員姓名/編號" at bounding box center [716, 170] width 154 height 28
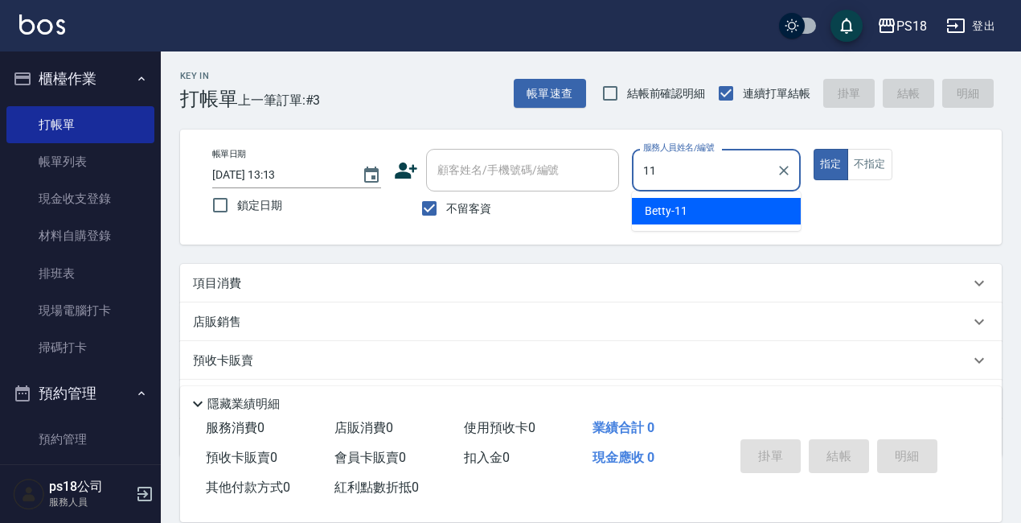
type input "Betty-11"
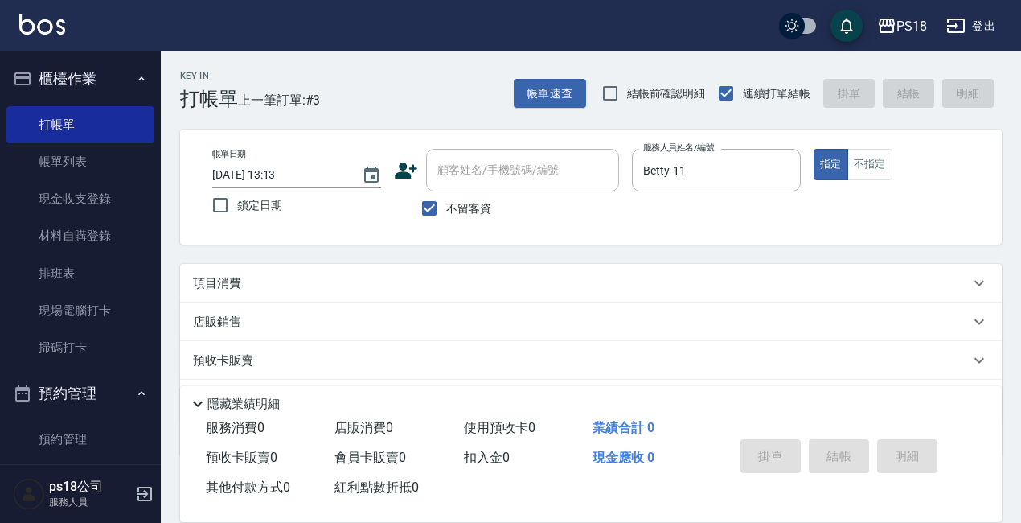
click at [205, 282] on p "項目消費" at bounding box center [217, 283] width 48 height 17
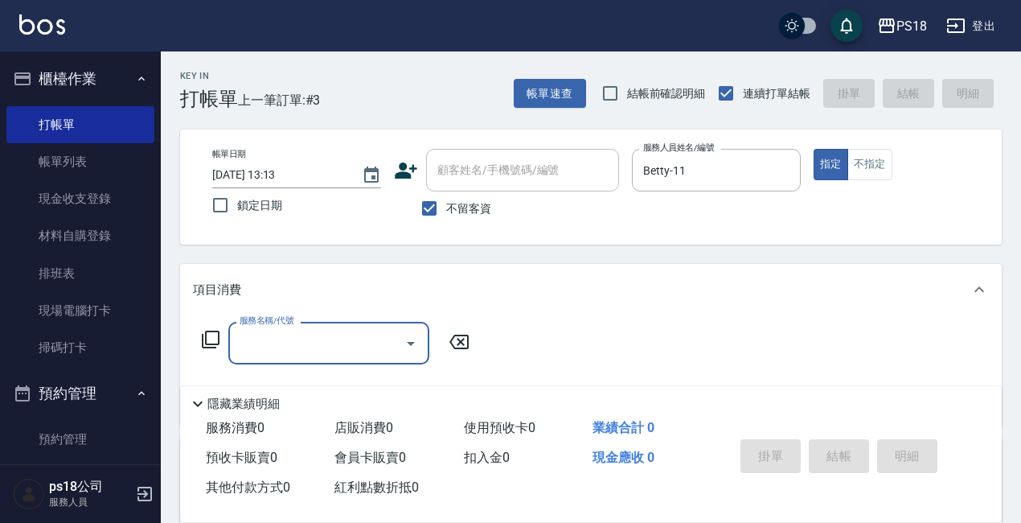
click at [214, 341] on icon at bounding box center [210, 339] width 19 height 19
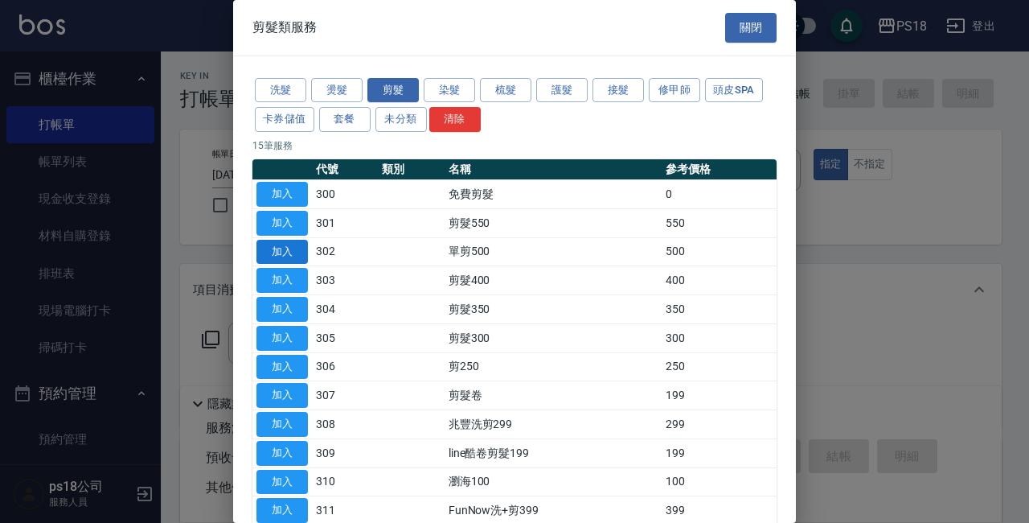
click at [284, 248] on button "加入" at bounding box center [281, 252] width 51 height 25
type input "單剪500(302)"
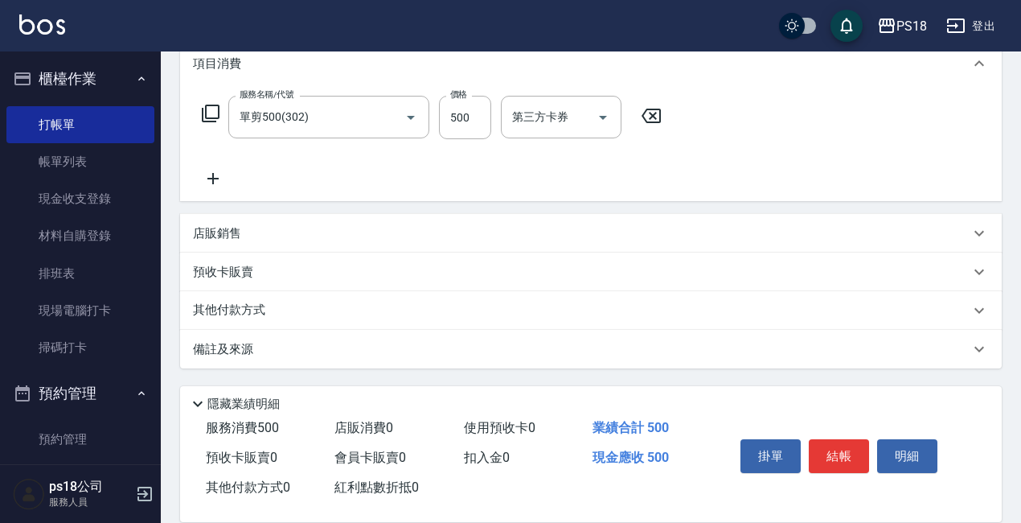
click at [232, 348] on p "備註及來源" at bounding box center [223, 349] width 60 height 17
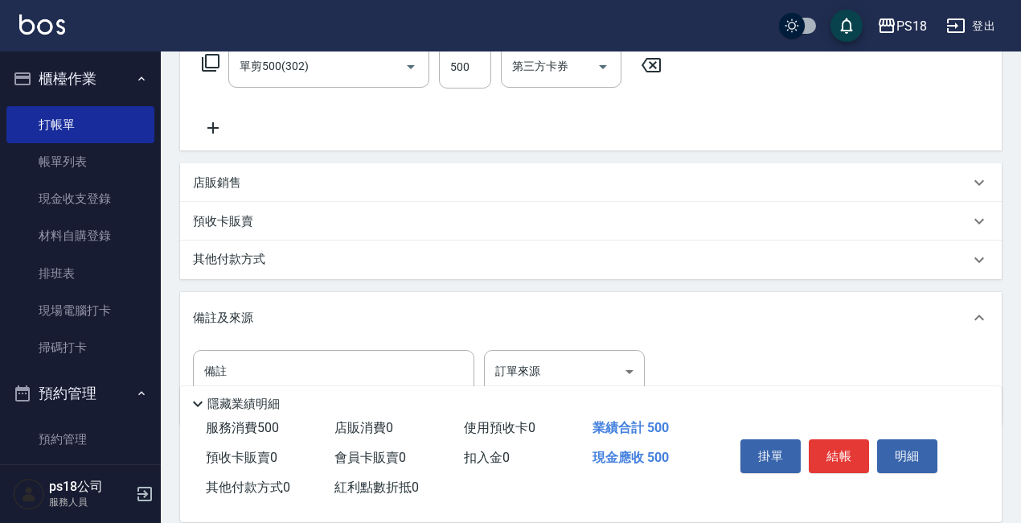
scroll to position [331, 0]
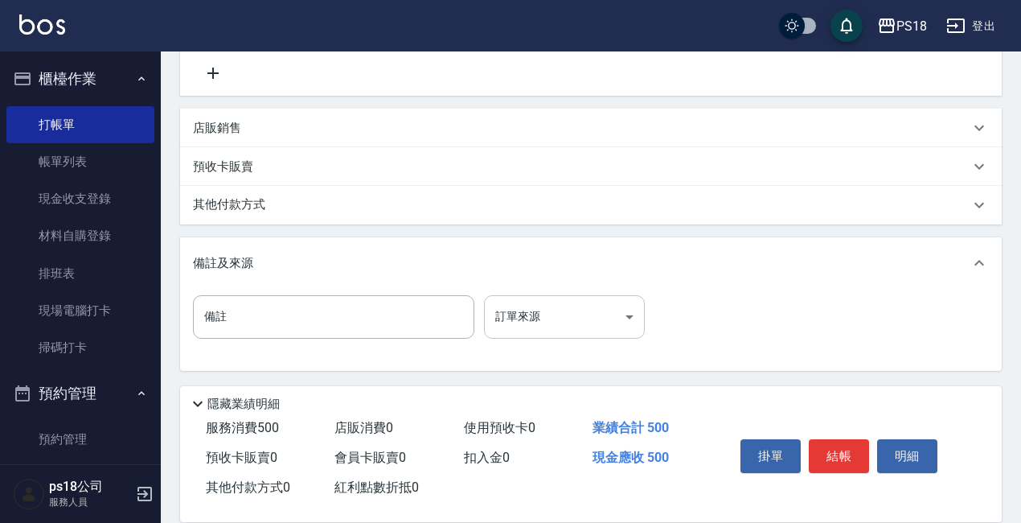
click at [621, 315] on body "PS18 登出 櫃檯作業 打帳單 帳單列表 現金收支登錄 材料自購登錄 排班表 現場電腦打卡 掃碼打卡 預約管理 預約管理 單日預約紀錄 單週預約紀錄 報表及…" at bounding box center [510, 97] width 1021 height 856
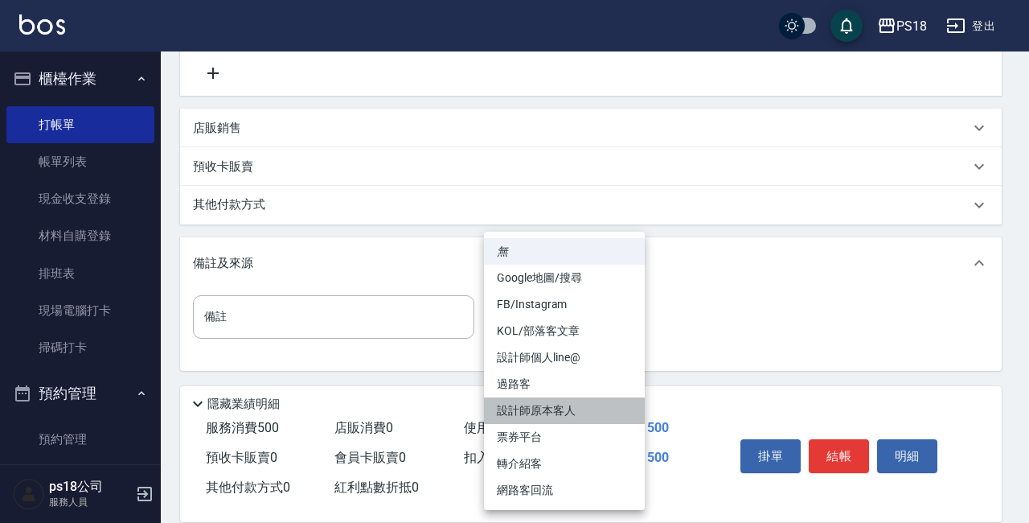
click at [514, 408] on li "設計師原本客人" at bounding box center [564, 410] width 161 height 27
type input "設計師原本客人"
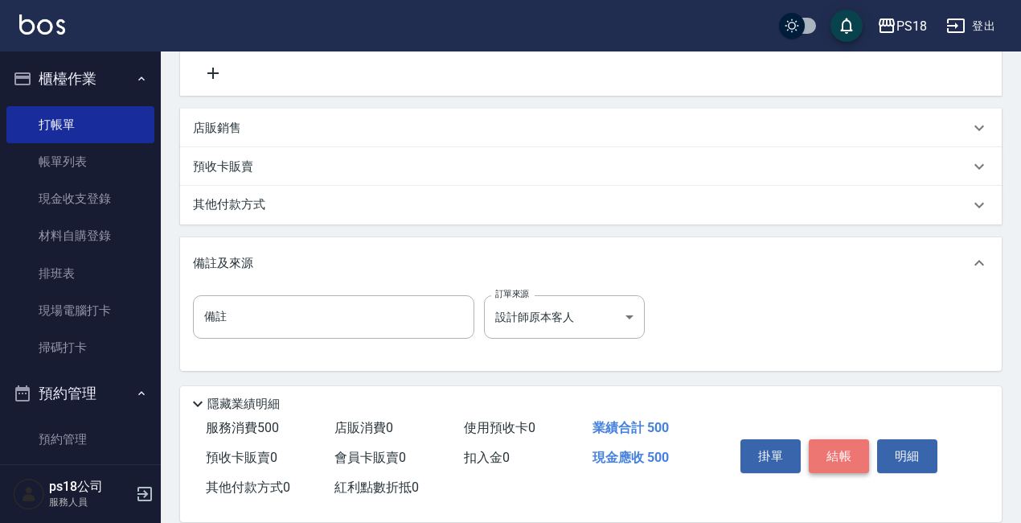
click at [843, 448] on button "結帳" at bounding box center [839, 456] width 60 height 34
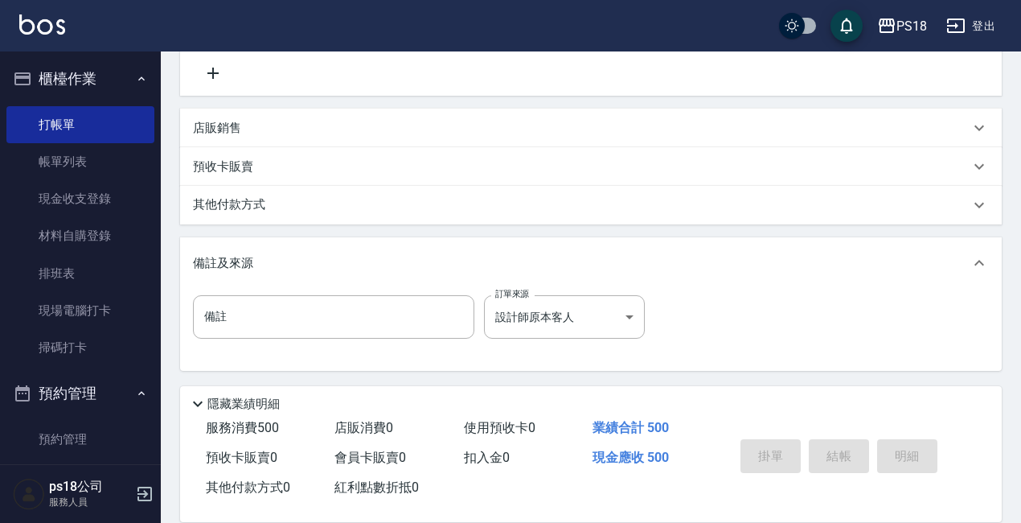
type input "[DATE] 13:14"
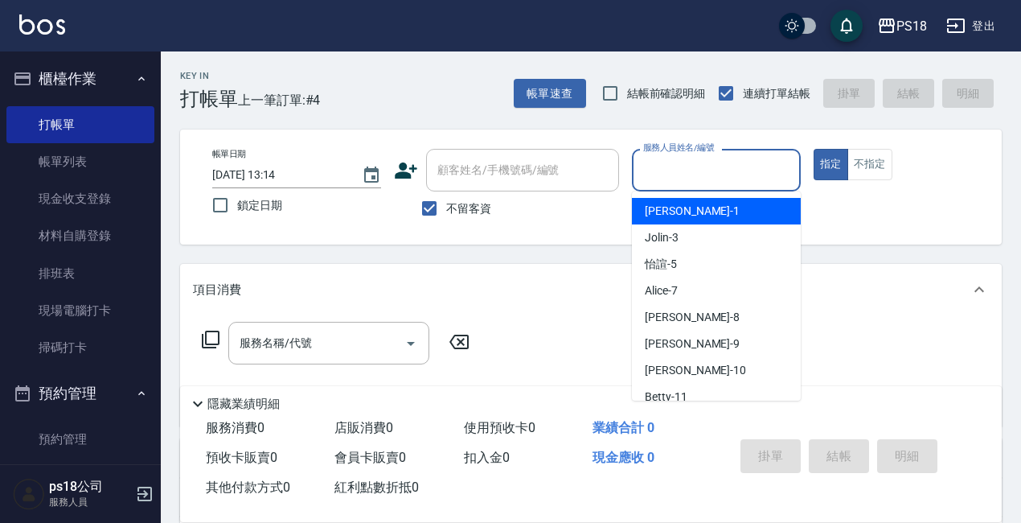
click at [683, 171] on input "服務人員姓名/編號" at bounding box center [716, 170] width 154 height 28
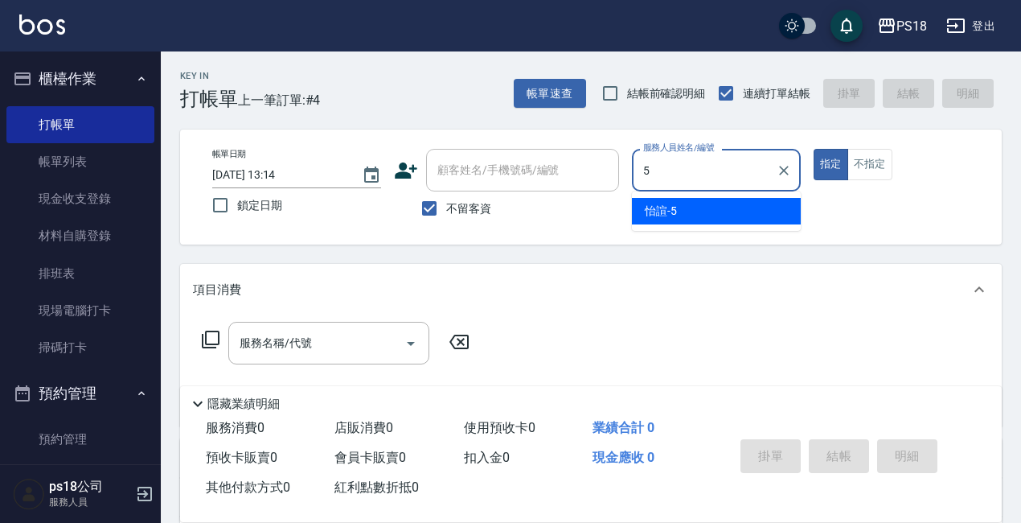
type input "怡諠-5"
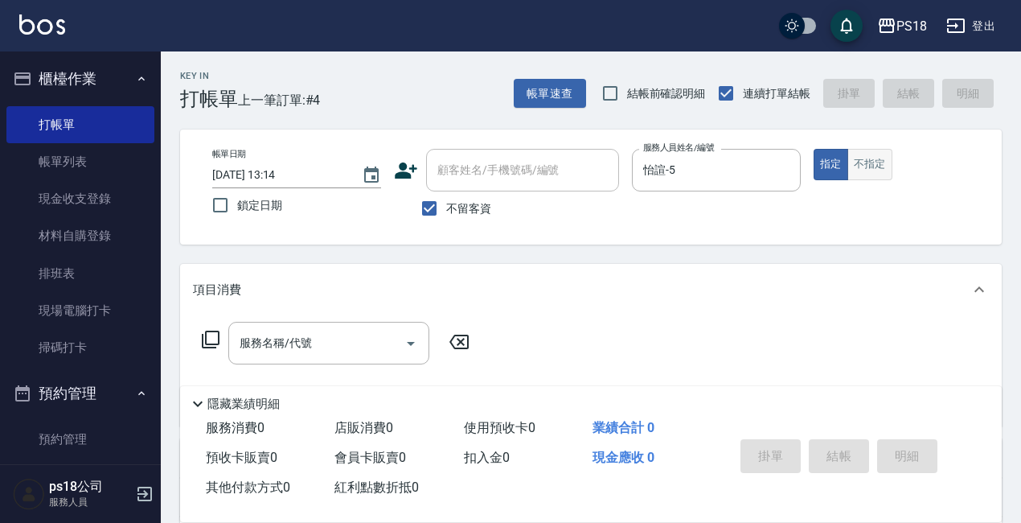
click at [860, 159] on button "不指定" at bounding box center [869, 164] width 45 height 31
click at [210, 340] on icon at bounding box center [210, 339] width 19 height 19
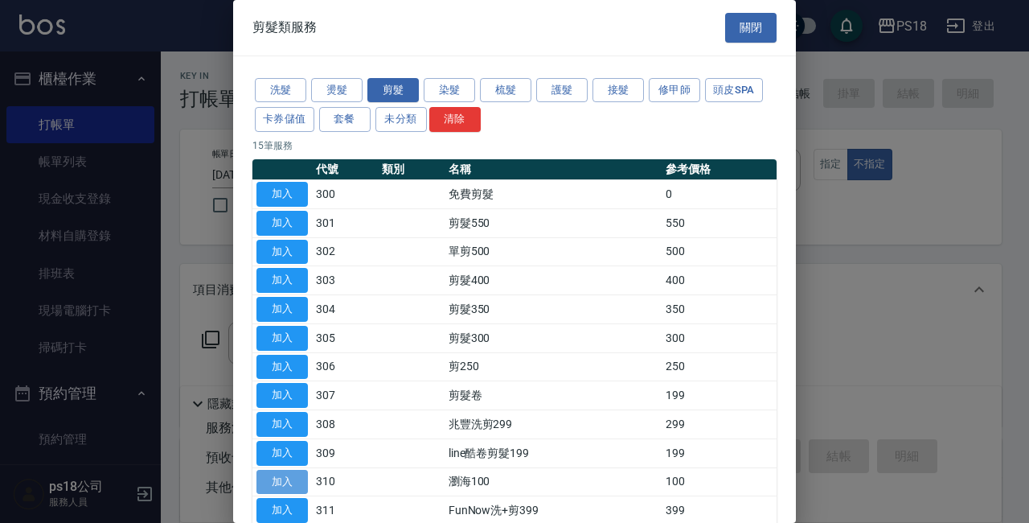
click at [277, 480] on button "加入" at bounding box center [281, 481] width 51 height 25
type input "瀏海100(310)"
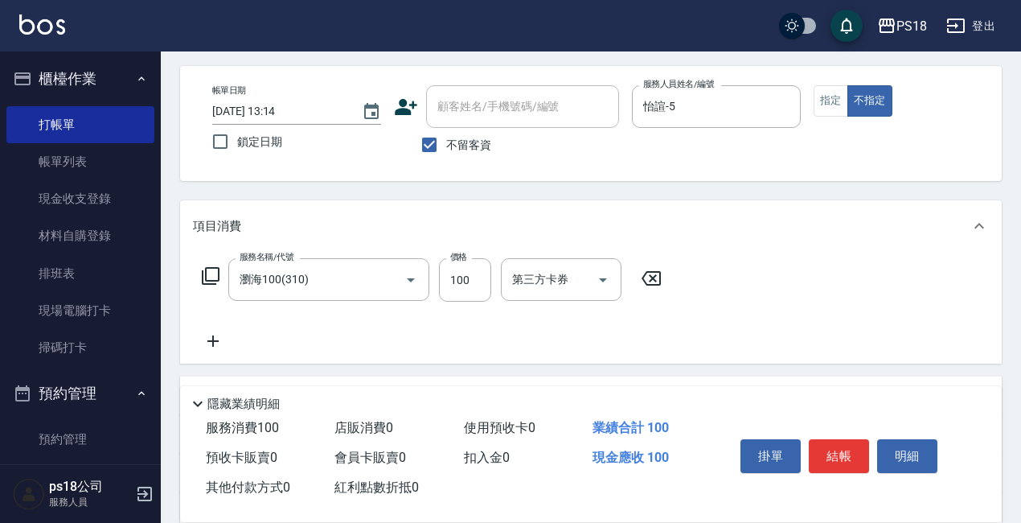
scroll to position [226, 0]
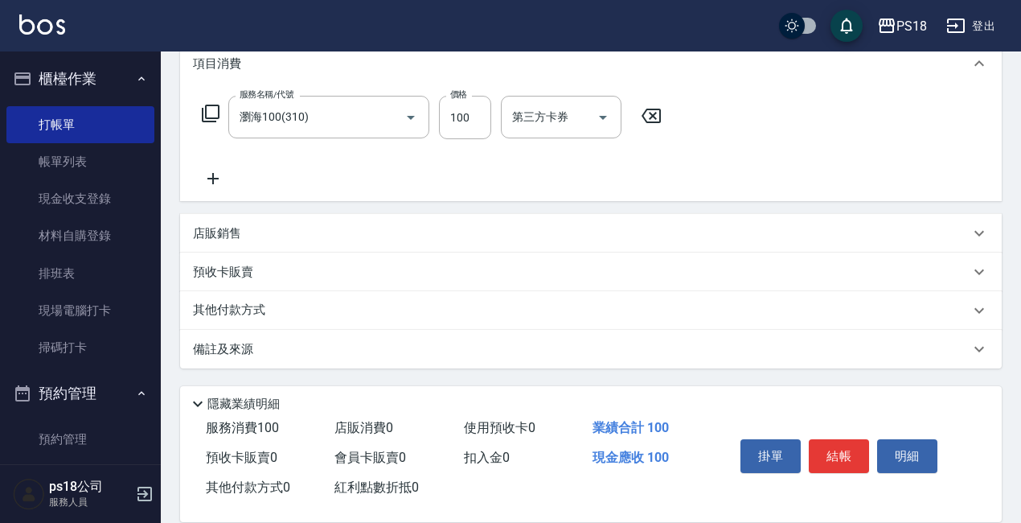
click at [232, 345] on p "備註及來源" at bounding box center [223, 349] width 60 height 17
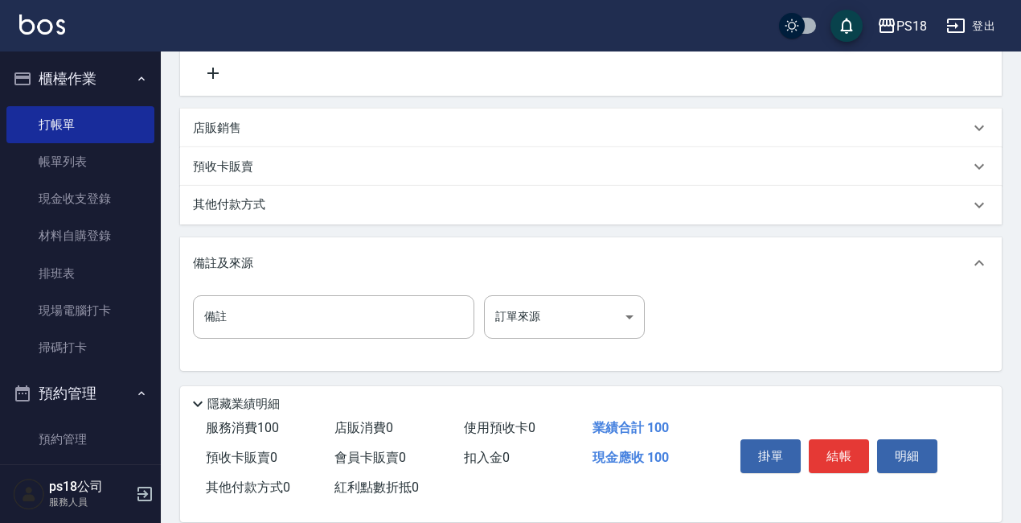
scroll to position [334, 0]
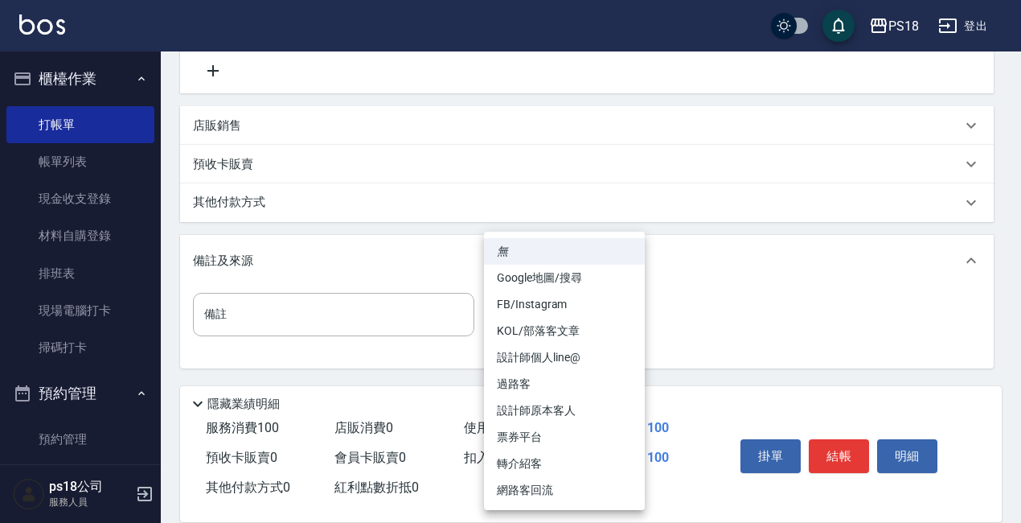
click at [629, 318] on body "PS18 登出 櫃檯作業 打帳單 帳單列表 現金收支登錄 材料自購登錄 排班表 現場電腦打卡 掃碼打卡 預約管理 預約管理 單日預約紀錄 單週預約紀錄 報表及…" at bounding box center [510, 94] width 1021 height 856
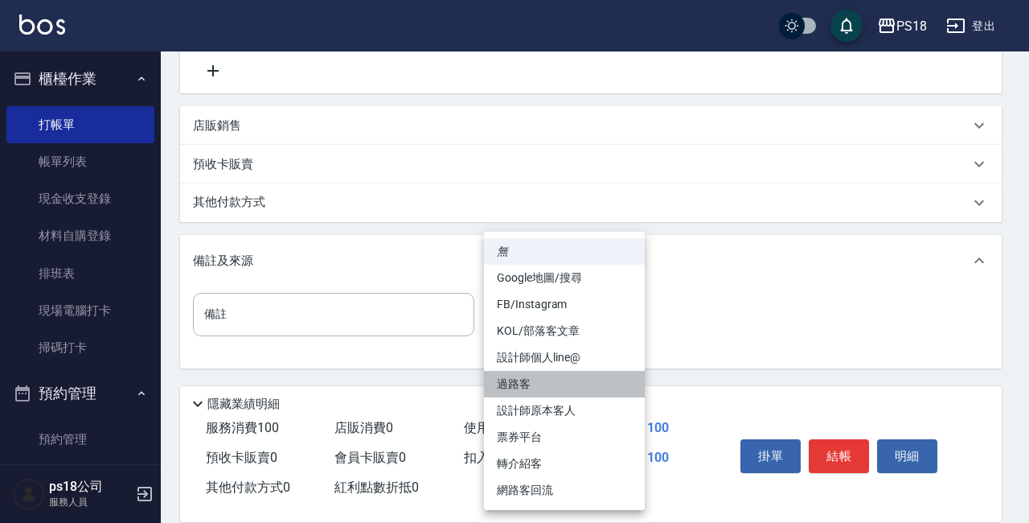
click at [522, 382] on li "過路客" at bounding box center [564, 384] width 161 height 27
type input "過路客"
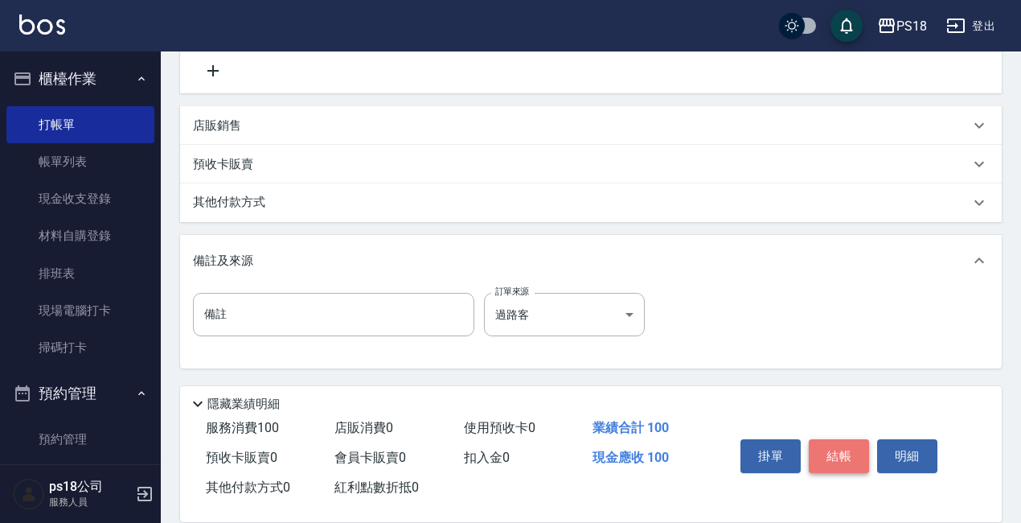
click at [846, 440] on button "結帳" at bounding box center [839, 456] width 60 height 34
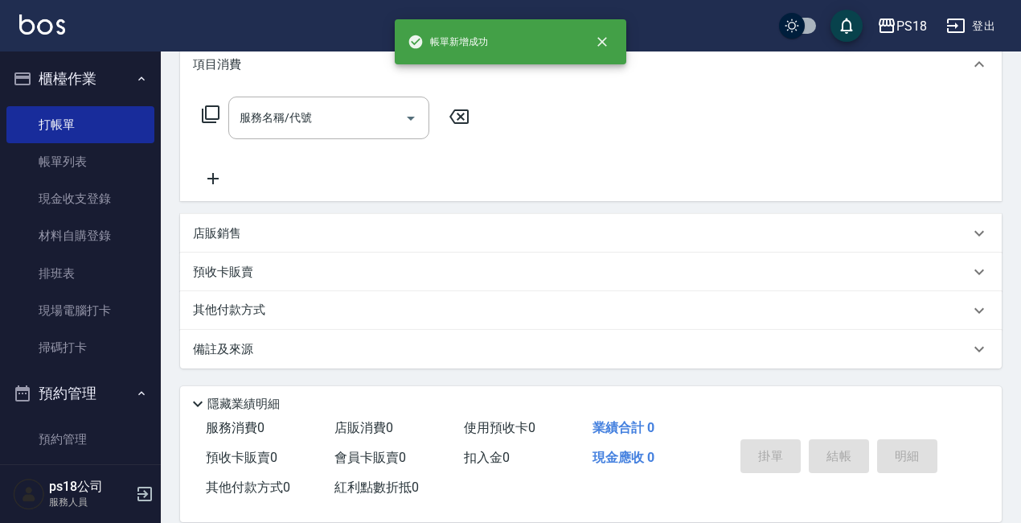
scroll to position [0, 0]
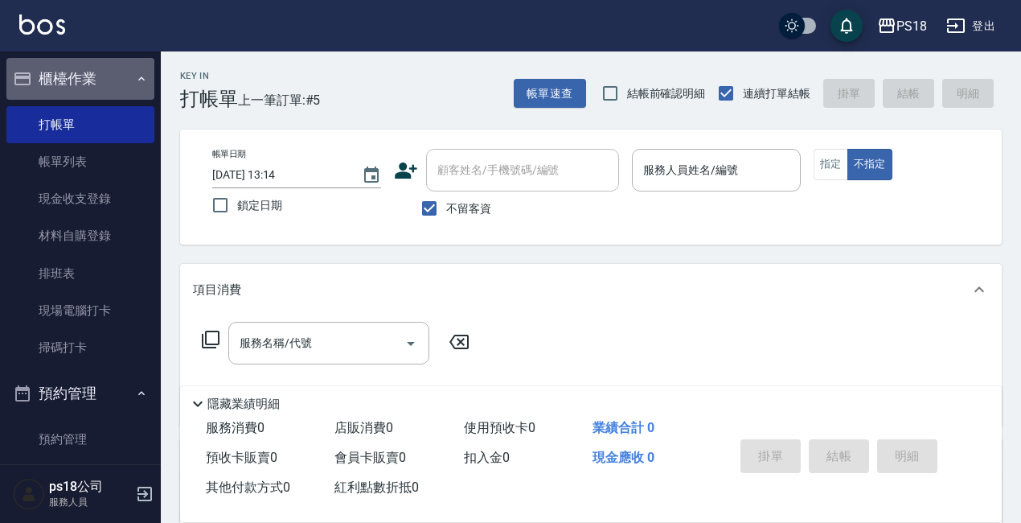
click at [135, 76] on icon "button" at bounding box center [141, 78] width 13 height 13
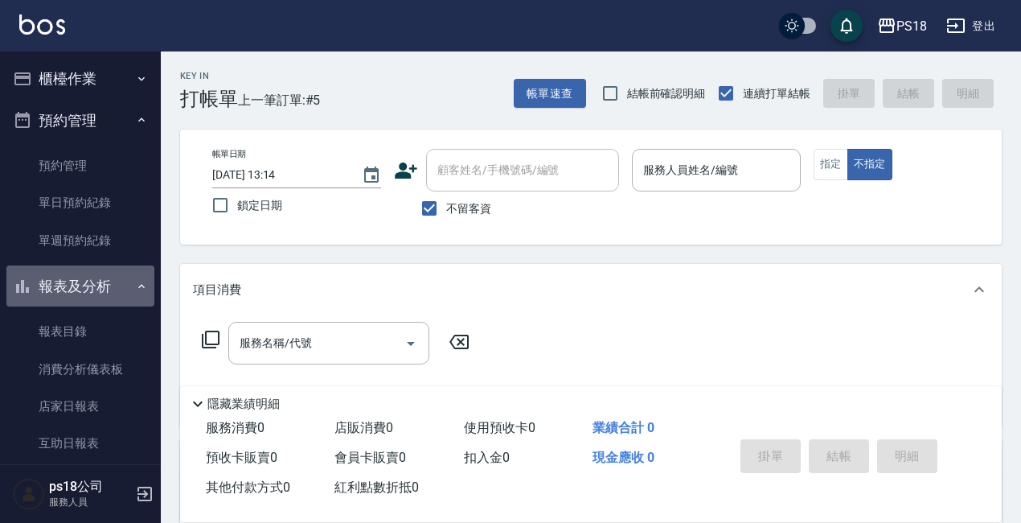
click at [126, 285] on button "報表及分析" at bounding box center [80, 286] width 148 height 42
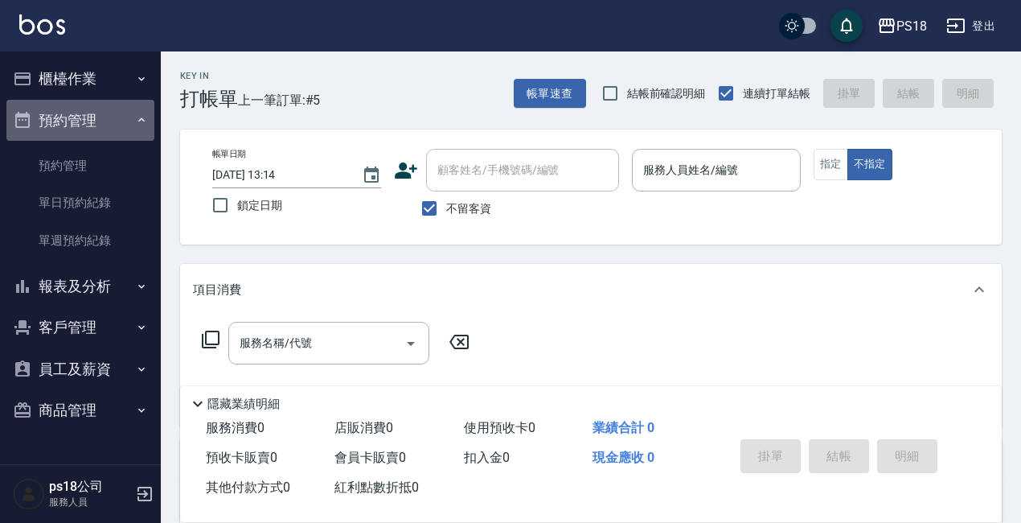
click at [132, 121] on button "預約管理" at bounding box center [80, 121] width 148 height 42
